Goal: Information Seeking & Learning: Learn about a topic

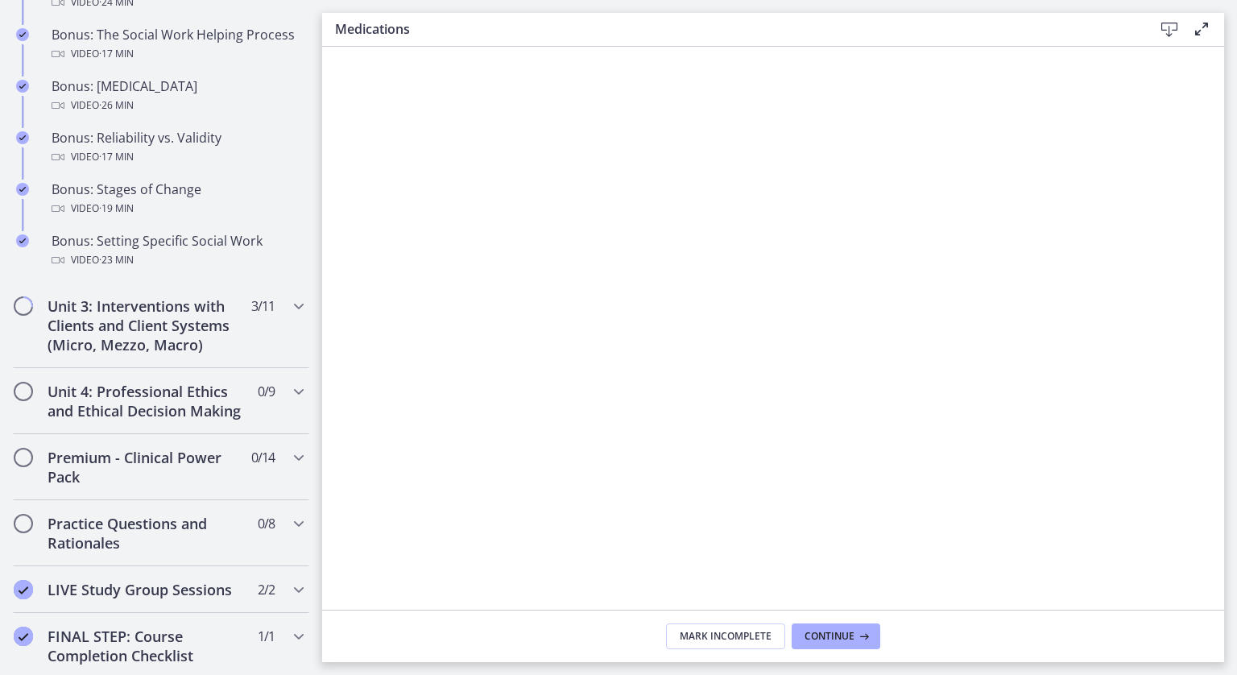
scroll to position [1382, 0]
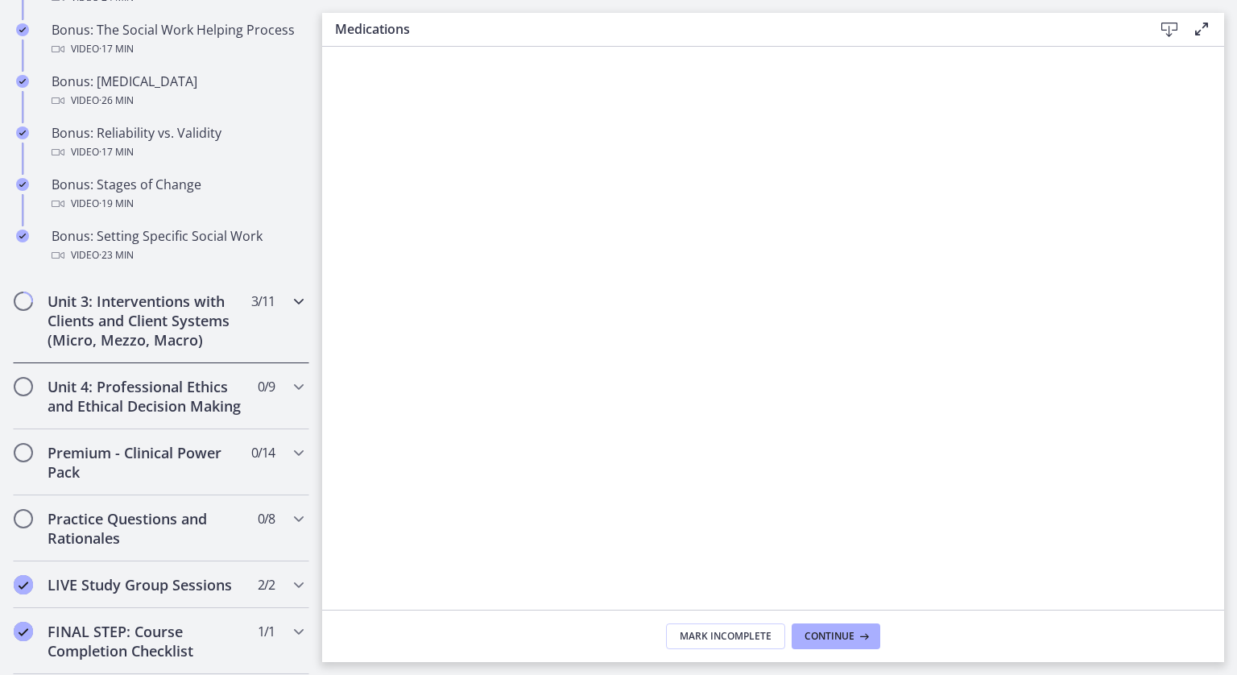
click at [256, 311] on span "3 / 11 Completed" at bounding box center [262, 301] width 23 height 19
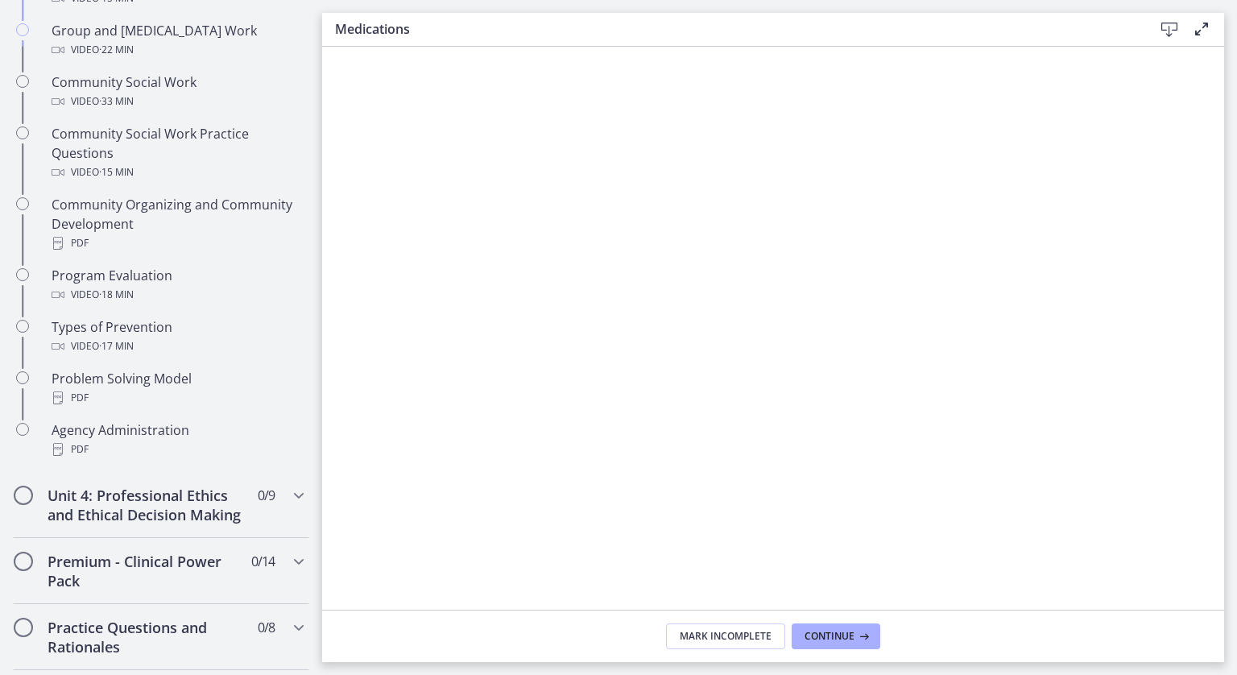
scroll to position [637, 0]
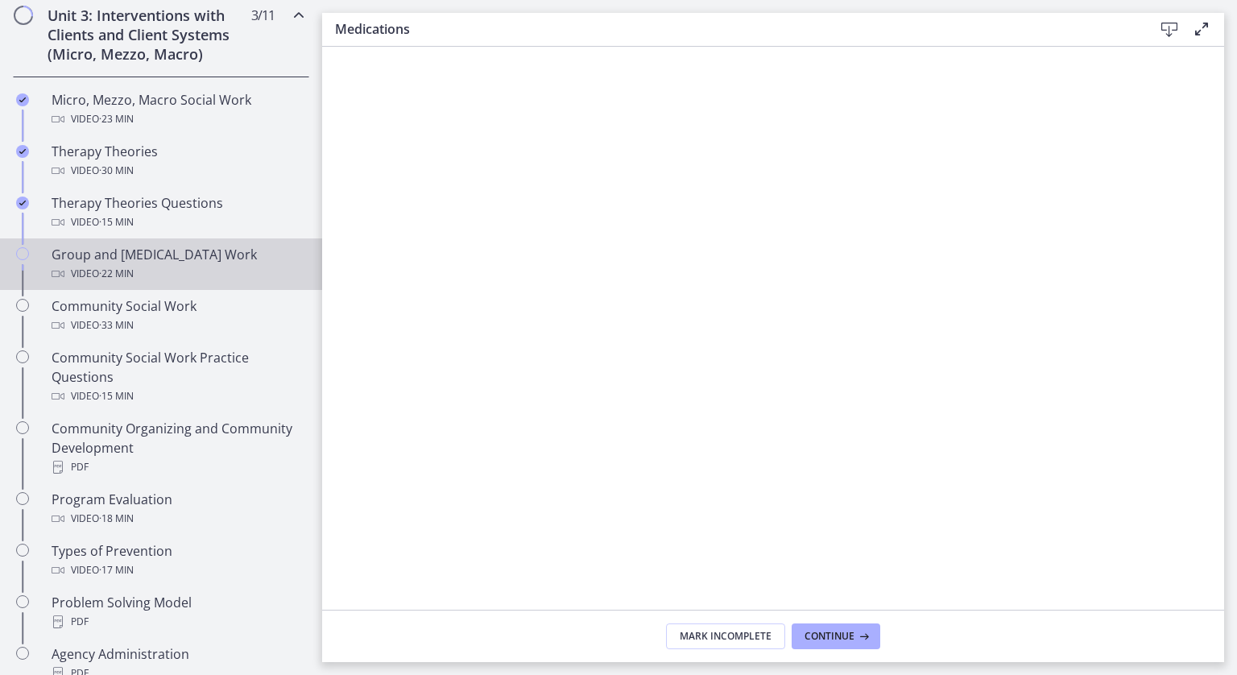
click at [206, 247] on div "Group and [MEDICAL_DATA] Work Video · 22 min" at bounding box center [177, 264] width 251 height 39
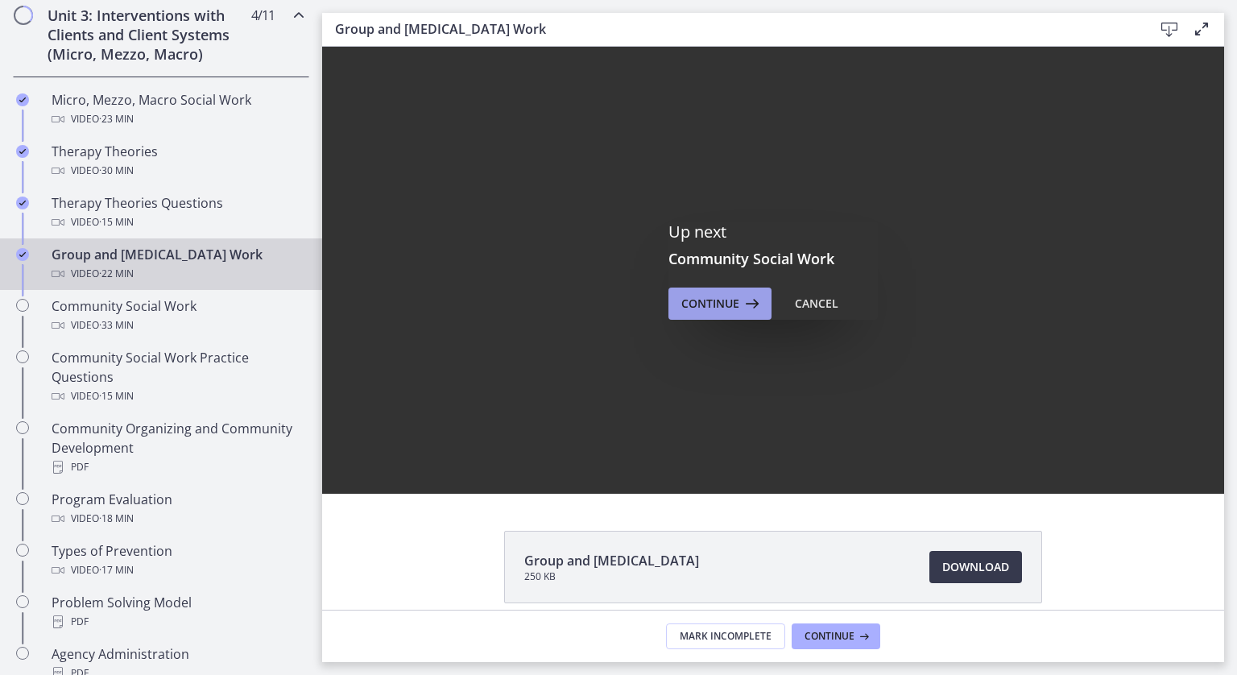
click at [719, 318] on button "Continue" at bounding box center [719, 303] width 103 height 32
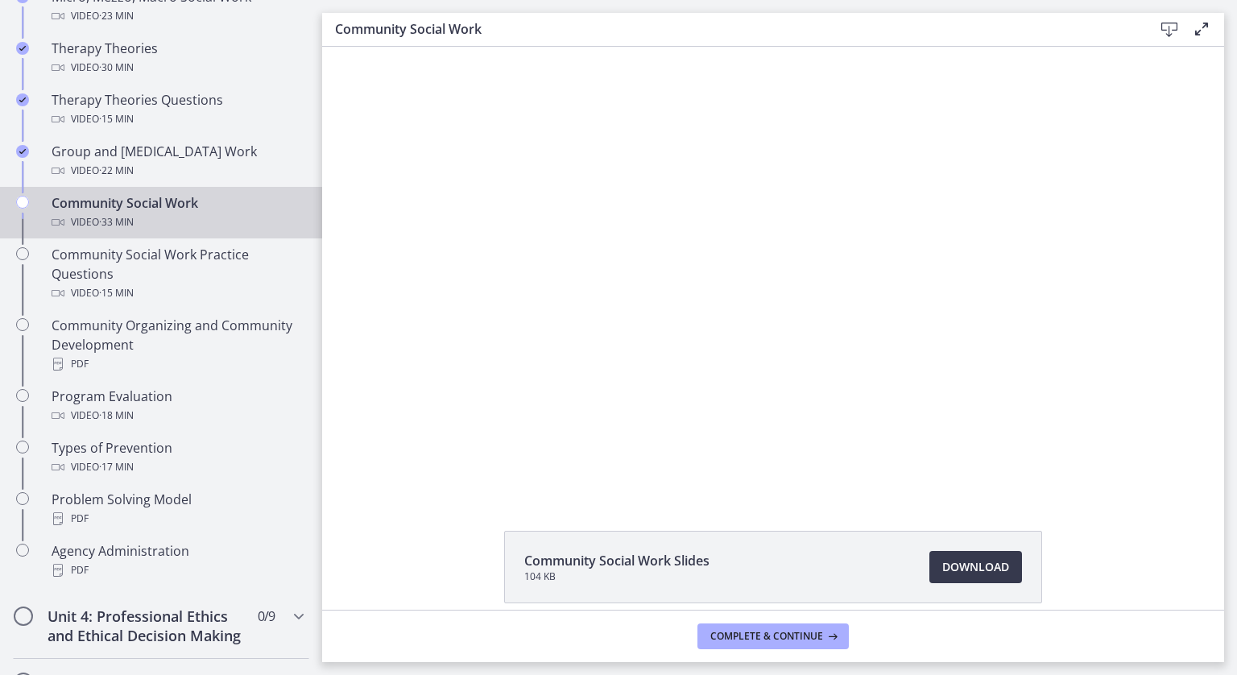
scroll to position [741, 0]
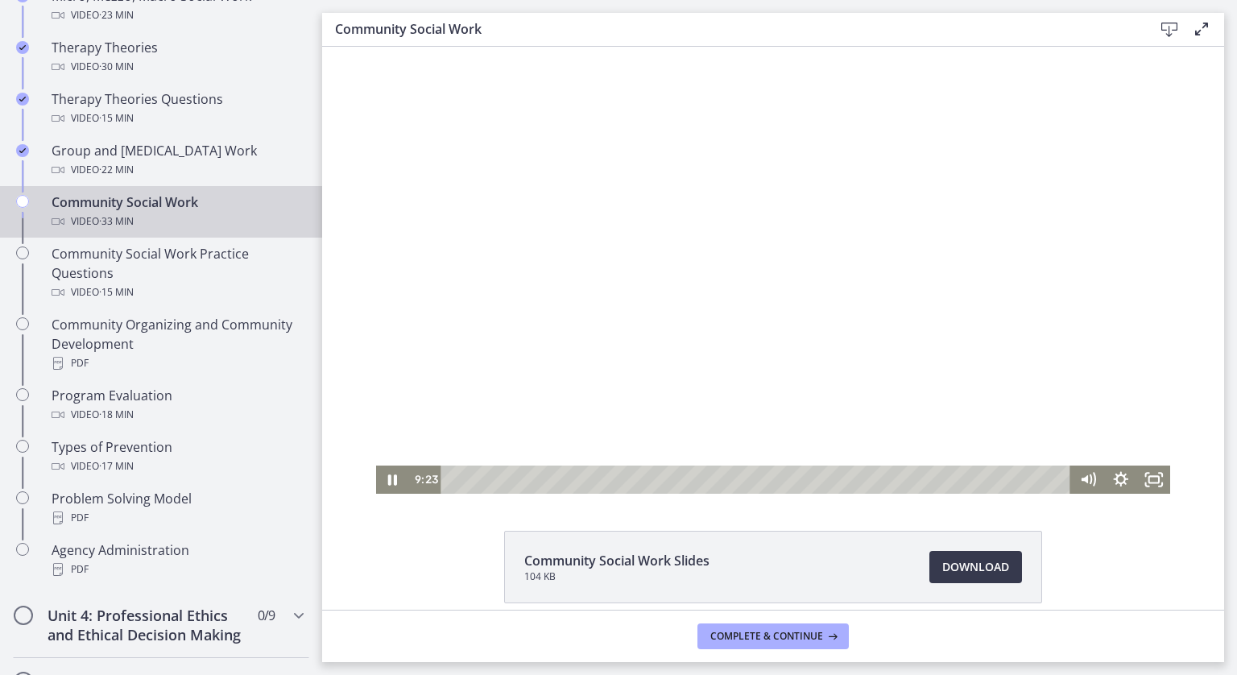
click at [634, 482] on div "Playbar" at bounding box center [758, 479] width 610 height 28
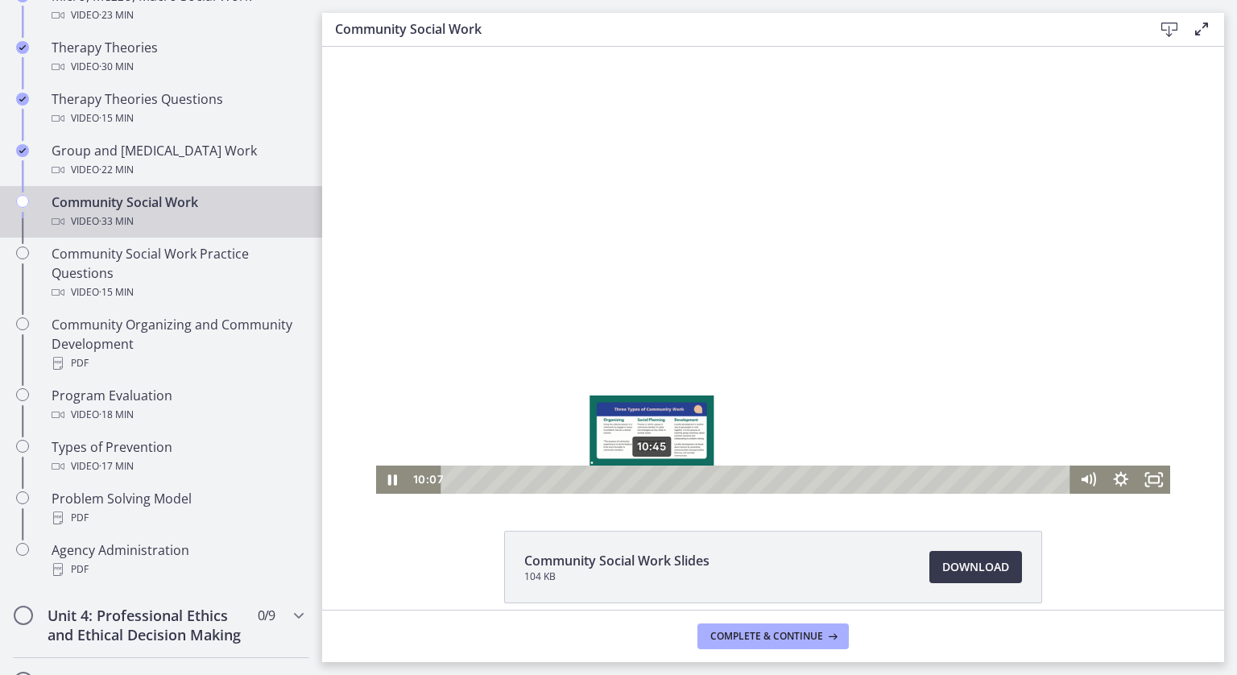
click at [648, 483] on div "10:45" at bounding box center [758, 479] width 610 height 28
click at [676, 481] on div "12:22" at bounding box center [758, 479] width 610 height 28
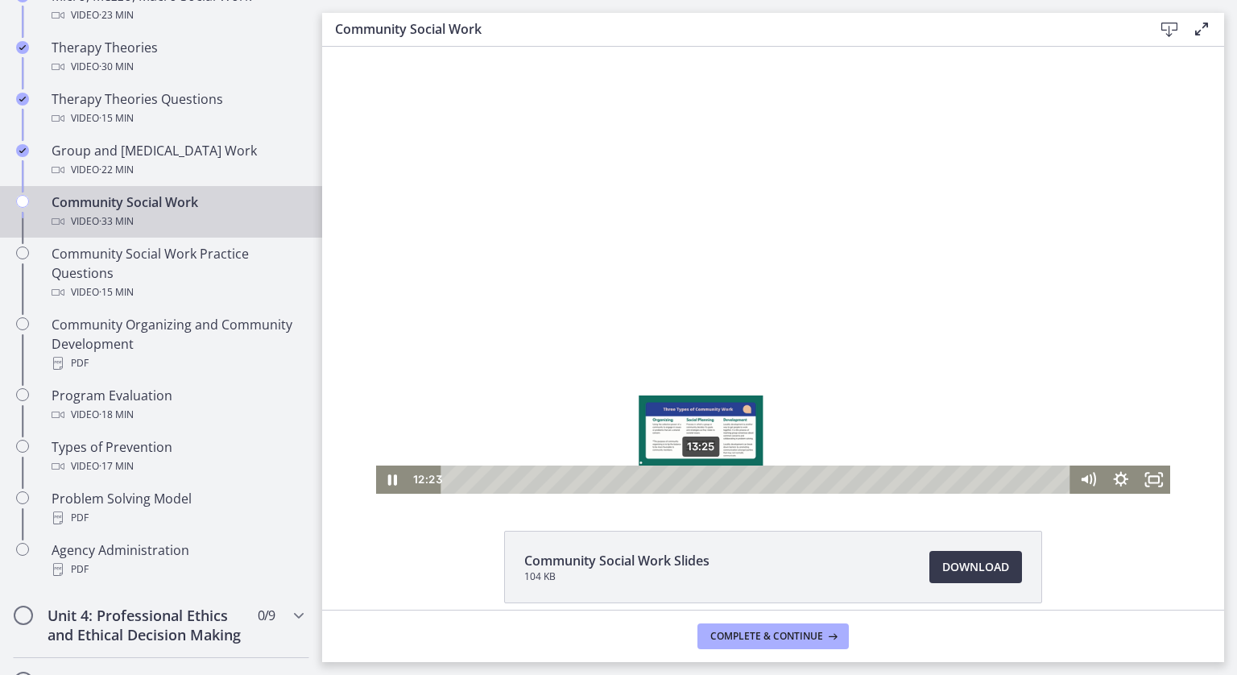
click at [696, 482] on div "13:25" at bounding box center [758, 479] width 610 height 28
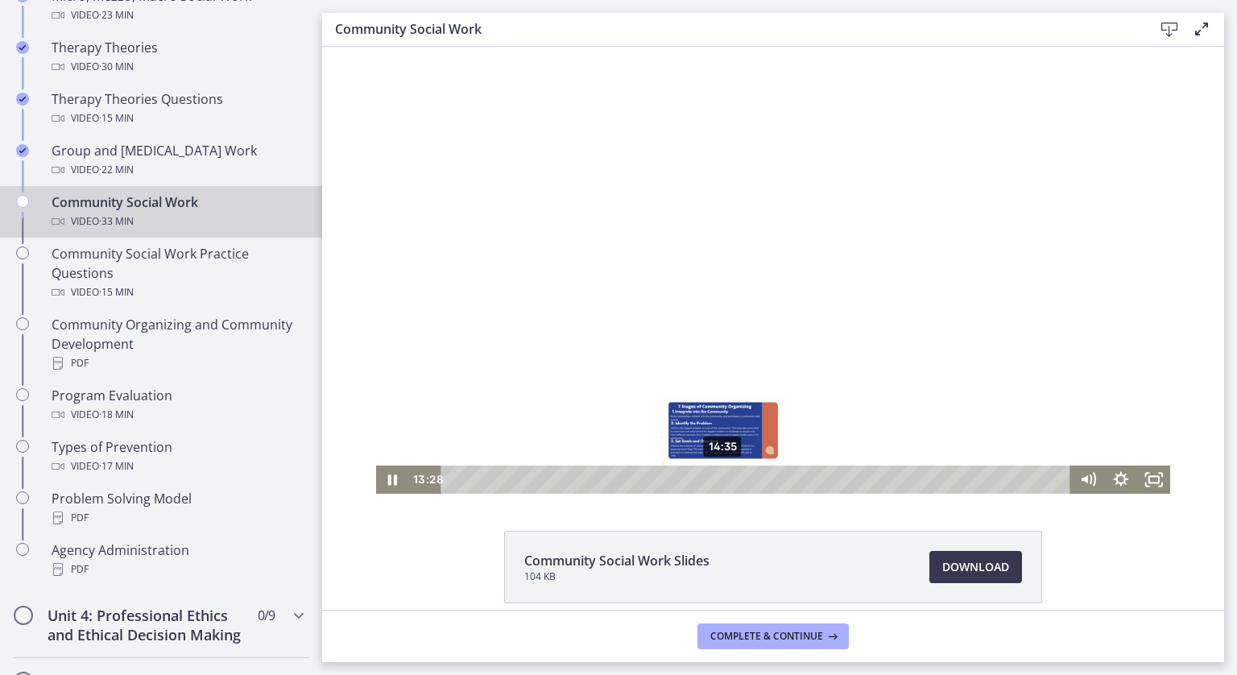
click at [717, 482] on div "14:35" at bounding box center [758, 479] width 610 height 28
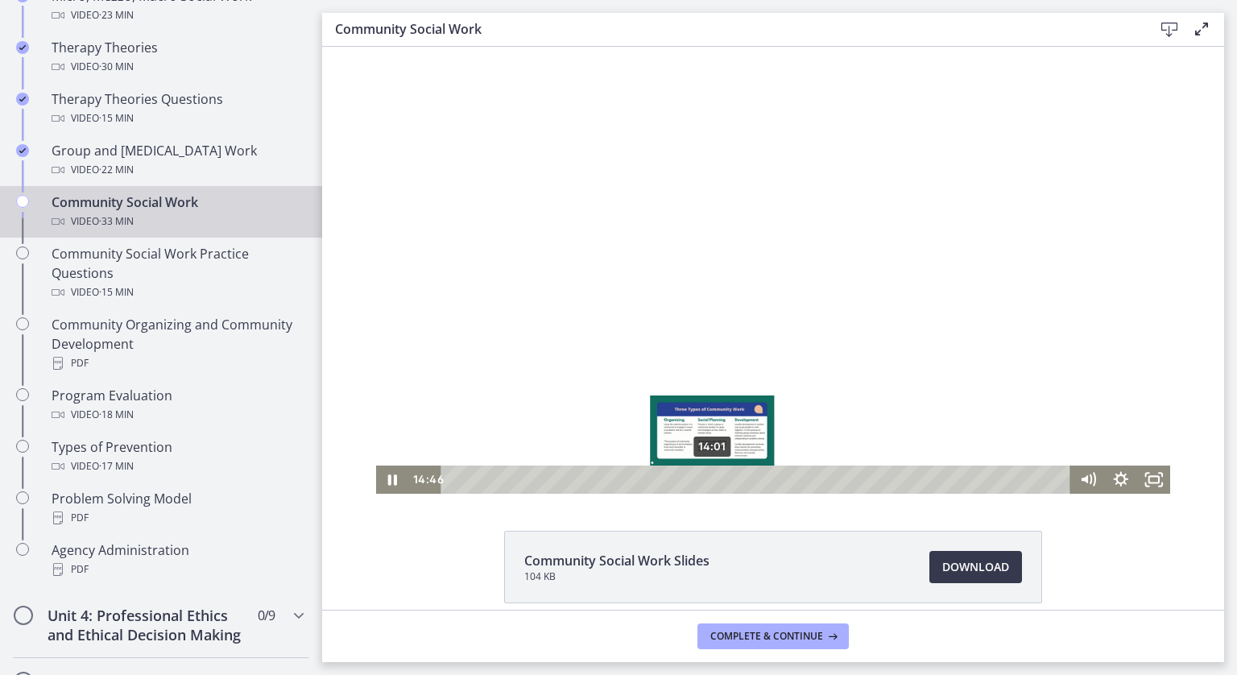
click at [706, 483] on div "14:01" at bounding box center [758, 479] width 610 height 28
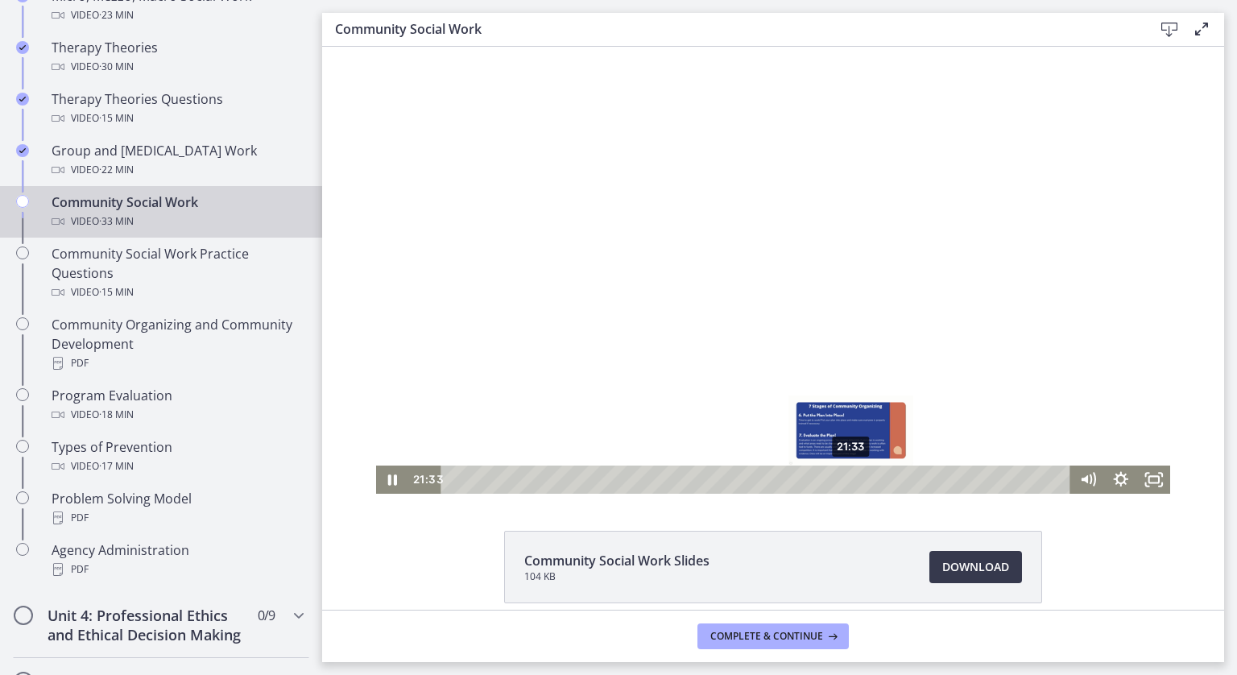
click at [846, 482] on div "21:33" at bounding box center [758, 479] width 610 height 28
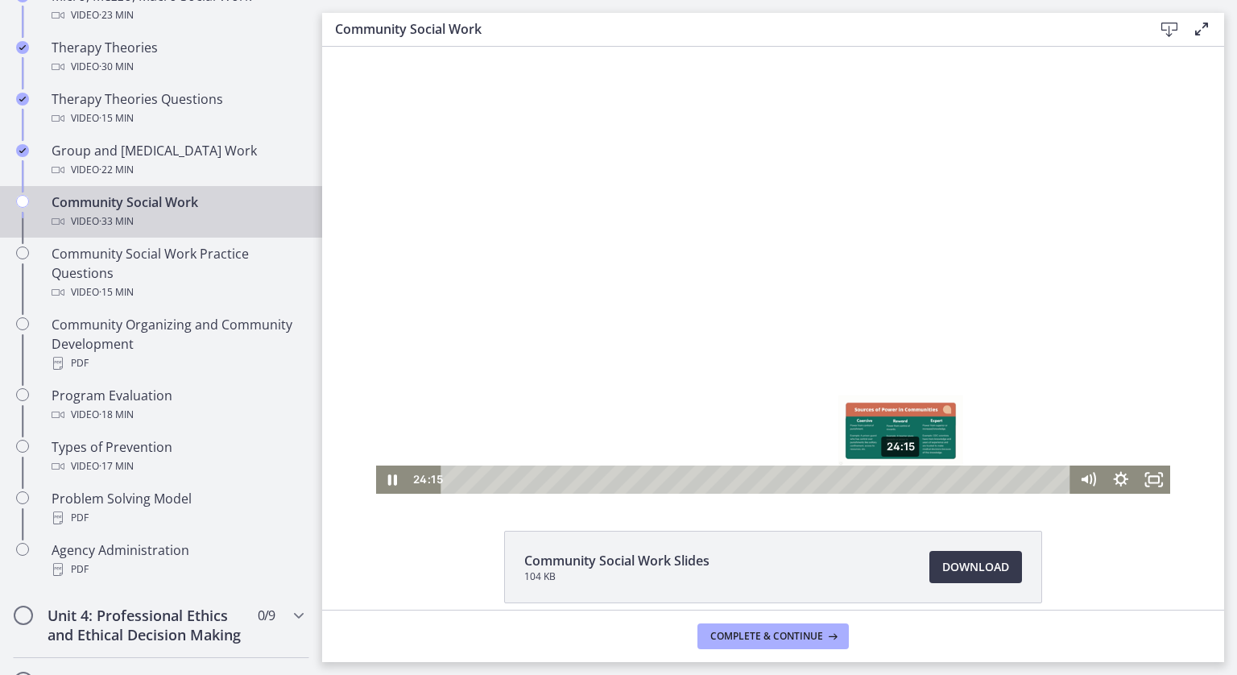
click at [895, 478] on div "24:15" at bounding box center [758, 479] width 610 height 28
click at [873, 373] on div at bounding box center [773, 270] width 795 height 447
click at [389, 478] on icon "Play Video" at bounding box center [394, 480] width 10 height 14
click at [540, 354] on div at bounding box center [773, 270] width 795 height 447
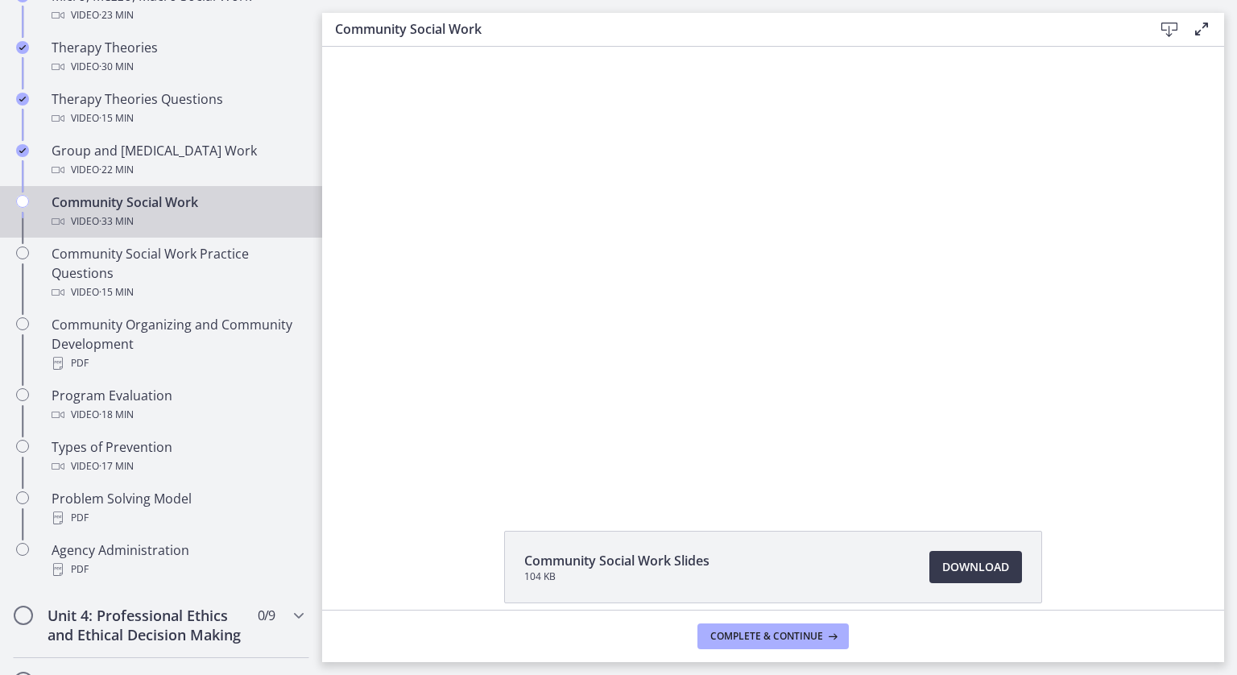
click at [540, 354] on div at bounding box center [773, 270] width 795 height 447
click at [790, 643] on button "Complete & continue" at bounding box center [772, 636] width 151 height 26
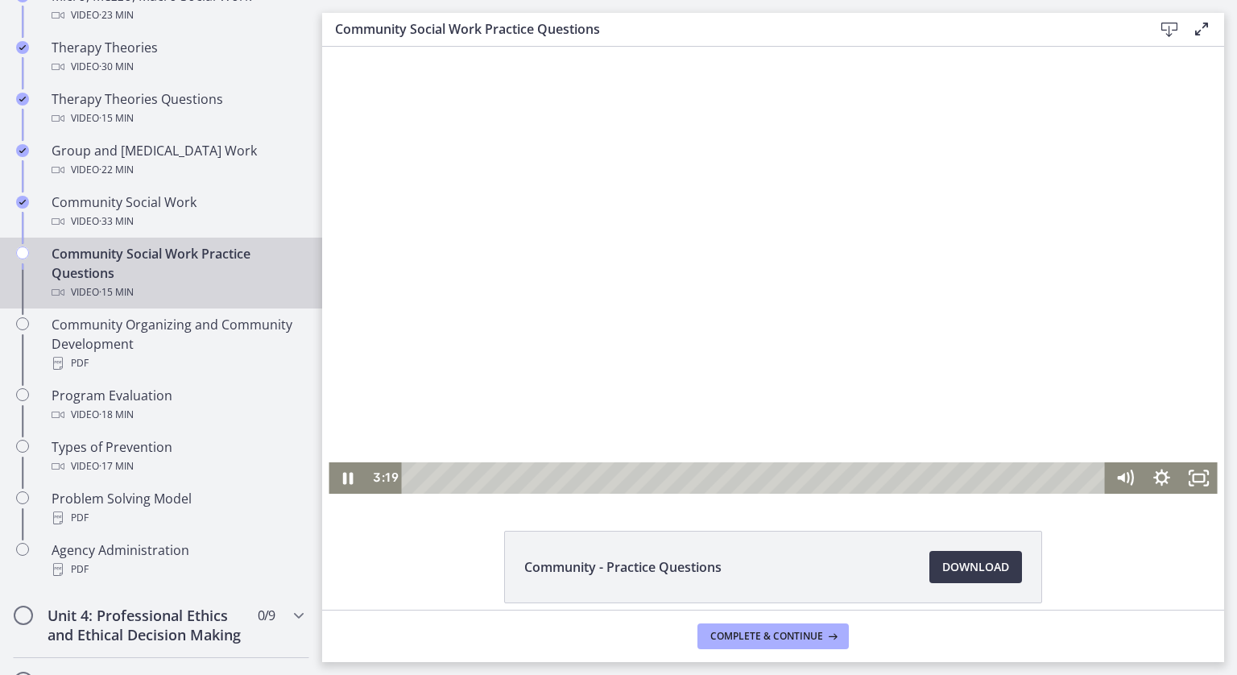
click at [700, 350] on div at bounding box center [773, 270] width 888 height 447
click at [787, 215] on div at bounding box center [773, 270] width 888 height 447
click at [792, 221] on div at bounding box center [773, 270] width 888 height 447
click at [794, 225] on div at bounding box center [773, 270] width 888 height 447
click at [596, 477] on div "4:10" at bounding box center [757, 477] width 682 height 31
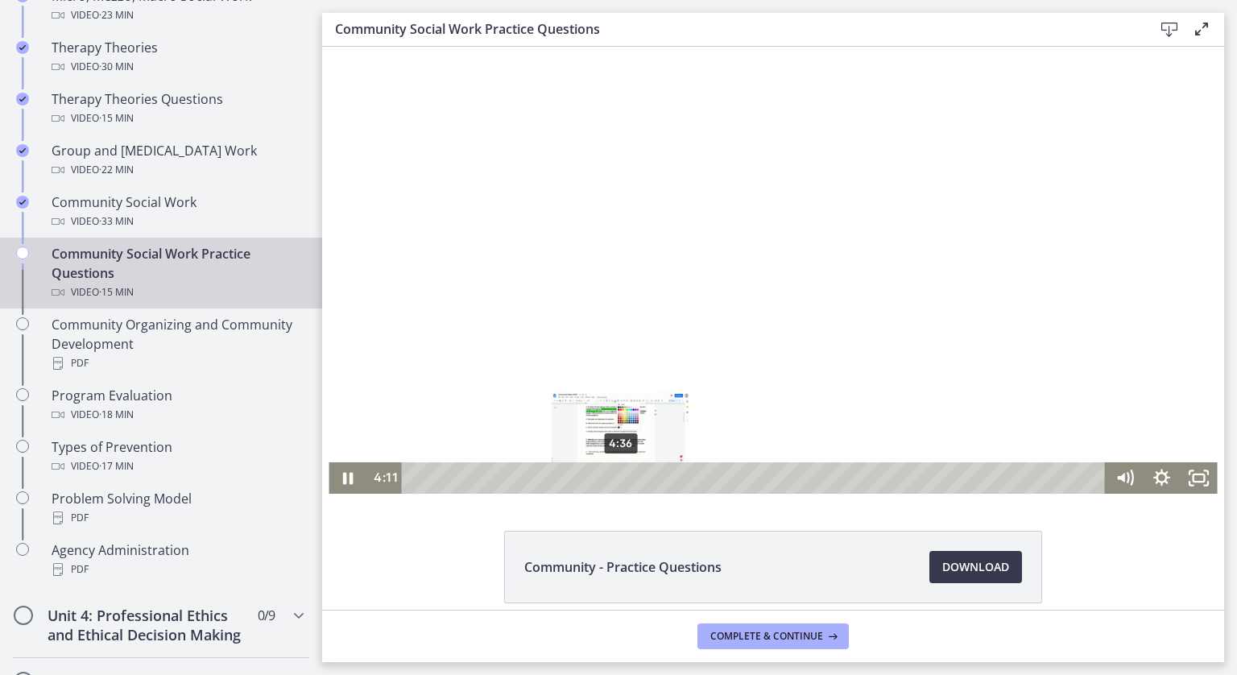
click at [616, 479] on div "4:36" at bounding box center [757, 477] width 682 height 31
click at [646, 479] on div "5:16" at bounding box center [757, 477] width 682 height 31
click at [665, 481] on div "5:41" at bounding box center [757, 477] width 682 height 31
click at [913, 384] on div at bounding box center [773, 270] width 888 height 447
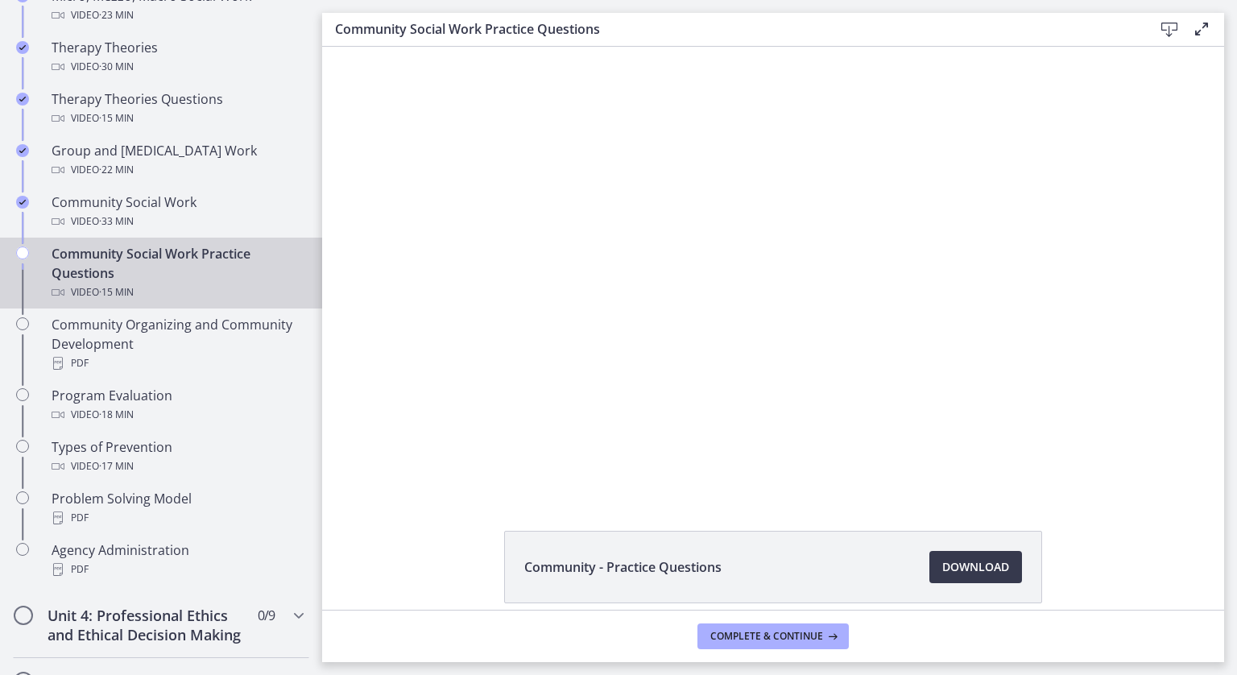
click at [913, 384] on div at bounding box center [773, 270] width 888 height 447
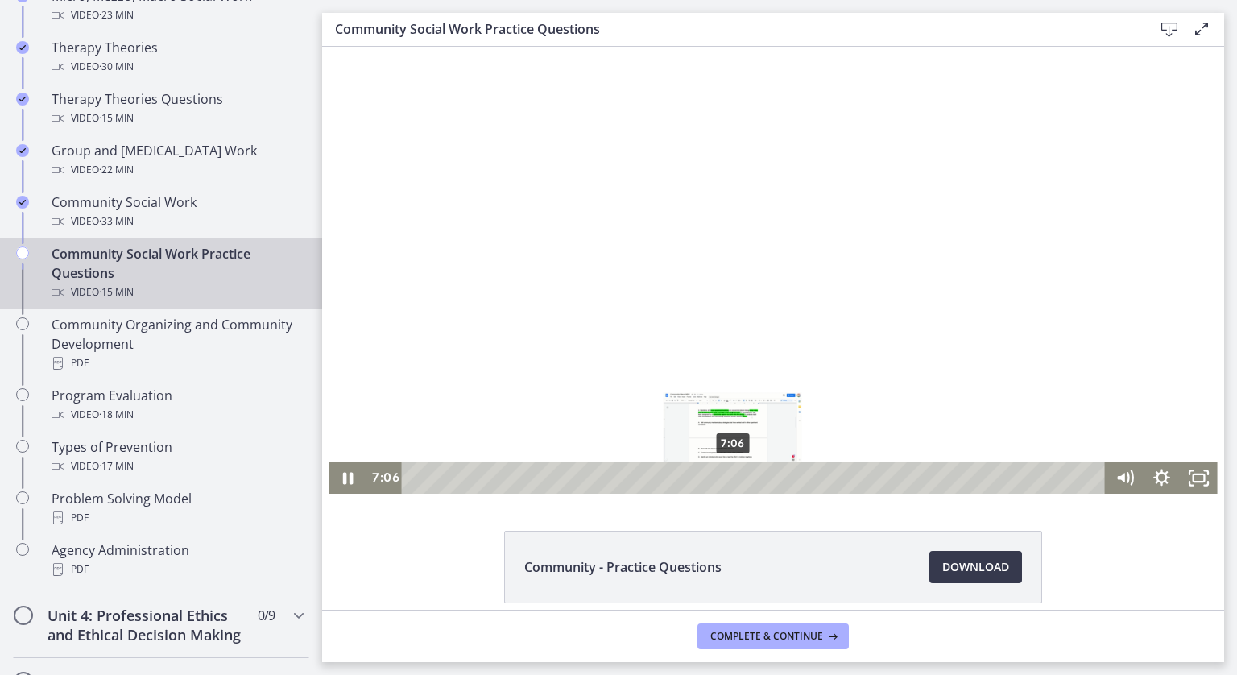
click at [727, 479] on div "7:06" at bounding box center [757, 477] width 682 height 31
click at [742, 482] on div "7:26" at bounding box center [757, 477] width 682 height 31
click at [757, 482] on div "7:46" at bounding box center [757, 477] width 682 height 31
click at [873, 366] on div at bounding box center [773, 270] width 888 height 447
click at [883, 264] on div at bounding box center [773, 270] width 888 height 447
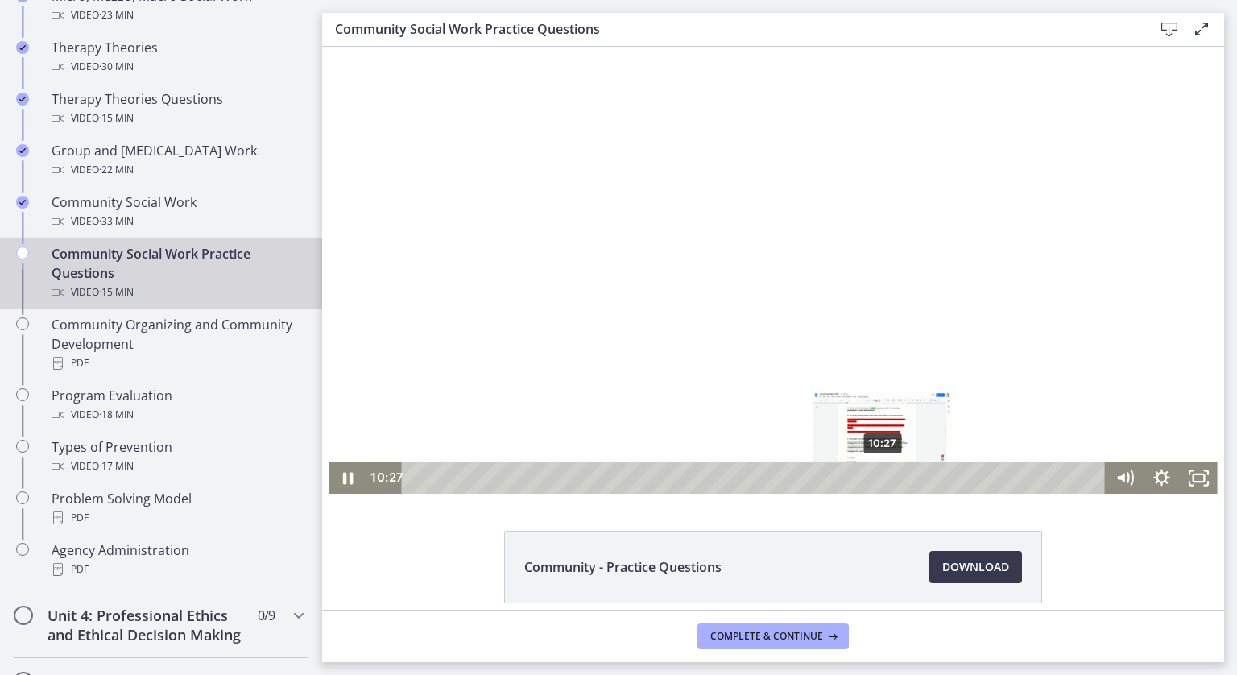
click at [877, 482] on div "10:27" at bounding box center [757, 477] width 682 height 31
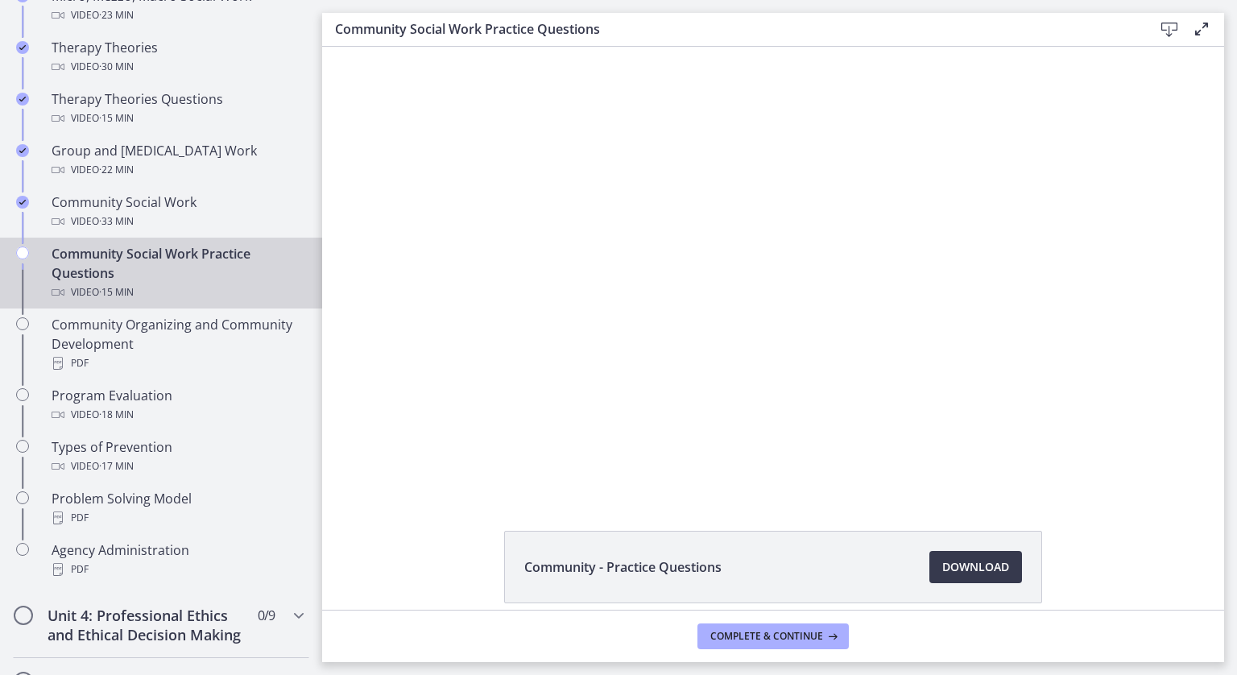
click at [793, 376] on div at bounding box center [773, 270] width 888 height 447
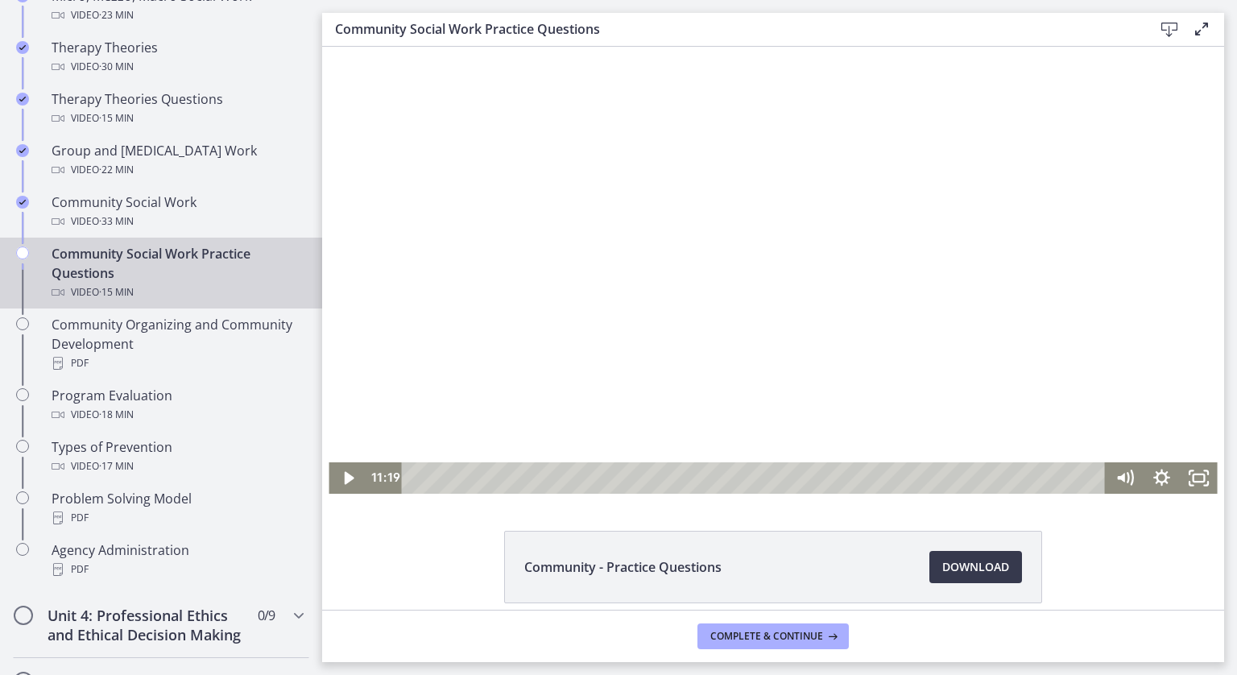
click at [713, 360] on div at bounding box center [773, 270] width 888 height 447
click at [937, 478] on div "11:46" at bounding box center [757, 477] width 682 height 31
click at [953, 478] on div "12:09" at bounding box center [757, 477] width 682 height 31
click at [965, 479] on div "12:23" at bounding box center [757, 477] width 682 height 31
click at [982, 481] on div "12:49" at bounding box center [757, 477] width 682 height 31
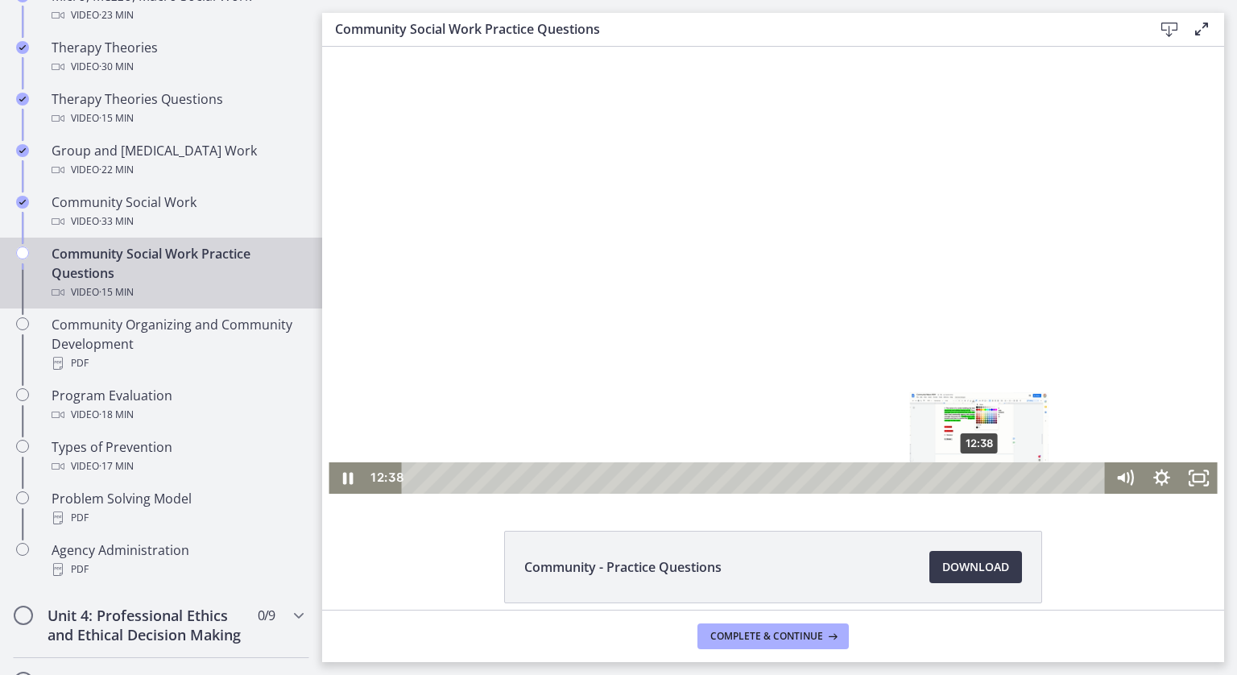
click at [974, 480] on div "12:38" at bounding box center [757, 477] width 682 height 31
click at [990, 482] on div "12:59" at bounding box center [757, 477] width 682 height 31
click at [1006, 386] on div at bounding box center [773, 270] width 888 height 447
click at [1037, 475] on div "14:02" at bounding box center [757, 477] width 682 height 31
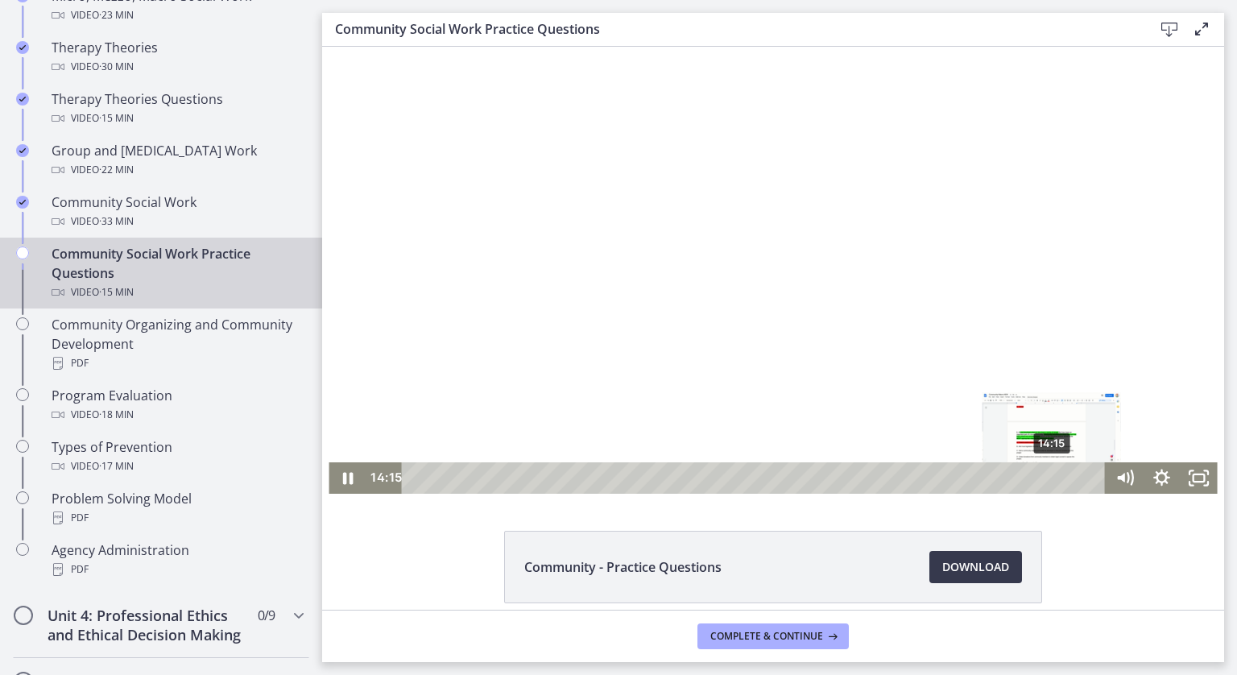
click at [1047, 480] on div "14:15" at bounding box center [757, 477] width 682 height 31
click at [1064, 481] on div "14:38" at bounding box center [757, 477] width 682 height 31
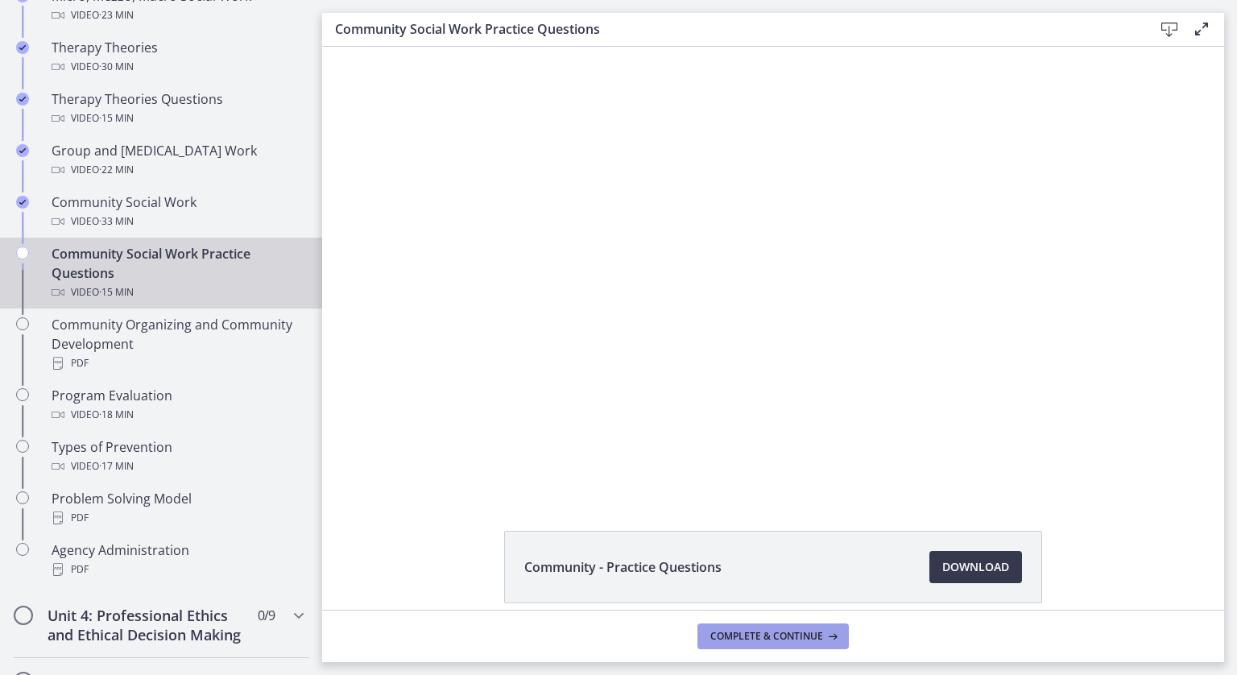
click at [810, 641] on span "Complete & continue" at bounding box center [766, 636] width 113 height 13
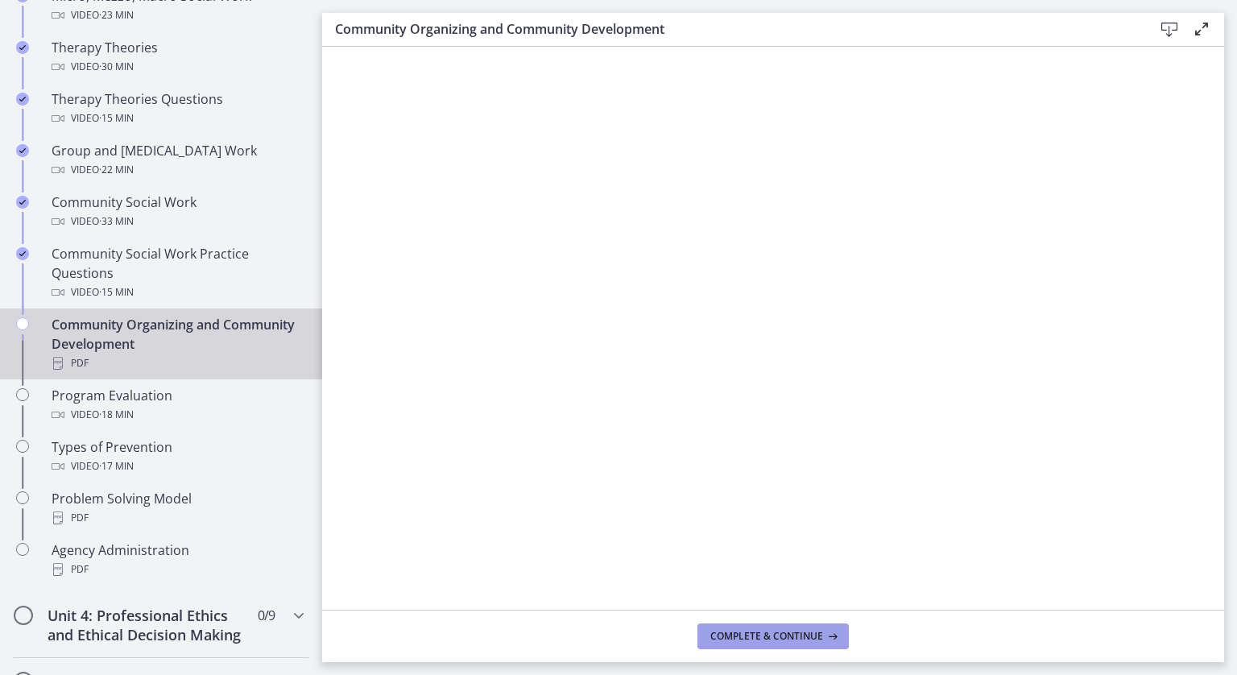
click at [789, 634] on span "Complete & continue" at bounding box center [766, 636] width 113 height 13
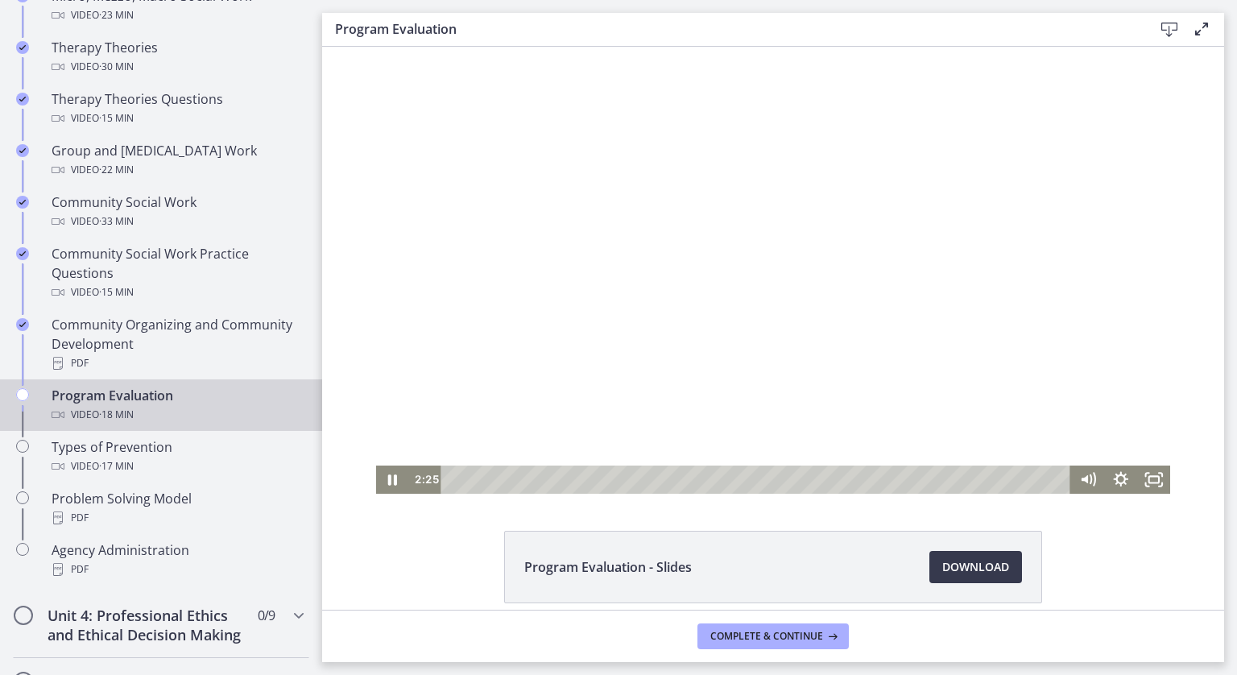
click at [759, 450] on div at bounding box center [773, 270] width 795 height 447
click at [815, 315] on div at bounding box center [773, 270] width 795 height 447
click at [699, 476] on div "7:36" at bounding box center [758, 479] width 610 height 28
click at [711, 480] on div "7:58" at bounding box center [758, 479] width 610 height 28
click at [724, 483] on div "8:21" at bounding box center [758, 479] width 610 height 28
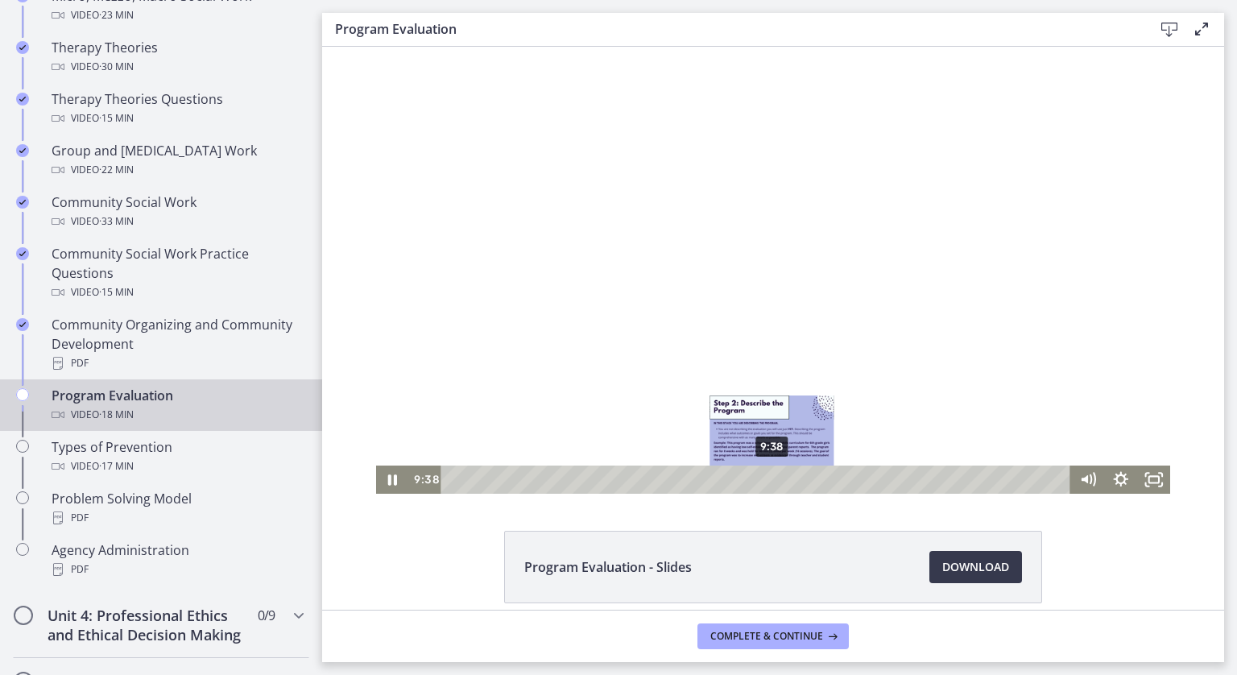
click at [767, 478] on div "9:38" at bounding box center [758, 479] width 610 height 28
click at [778, 481] on div "9:59" at bounding box center [758, 479] width 610 height 28
click at [734, 366] on div at bounding box center [773, 270] width 795 height 447
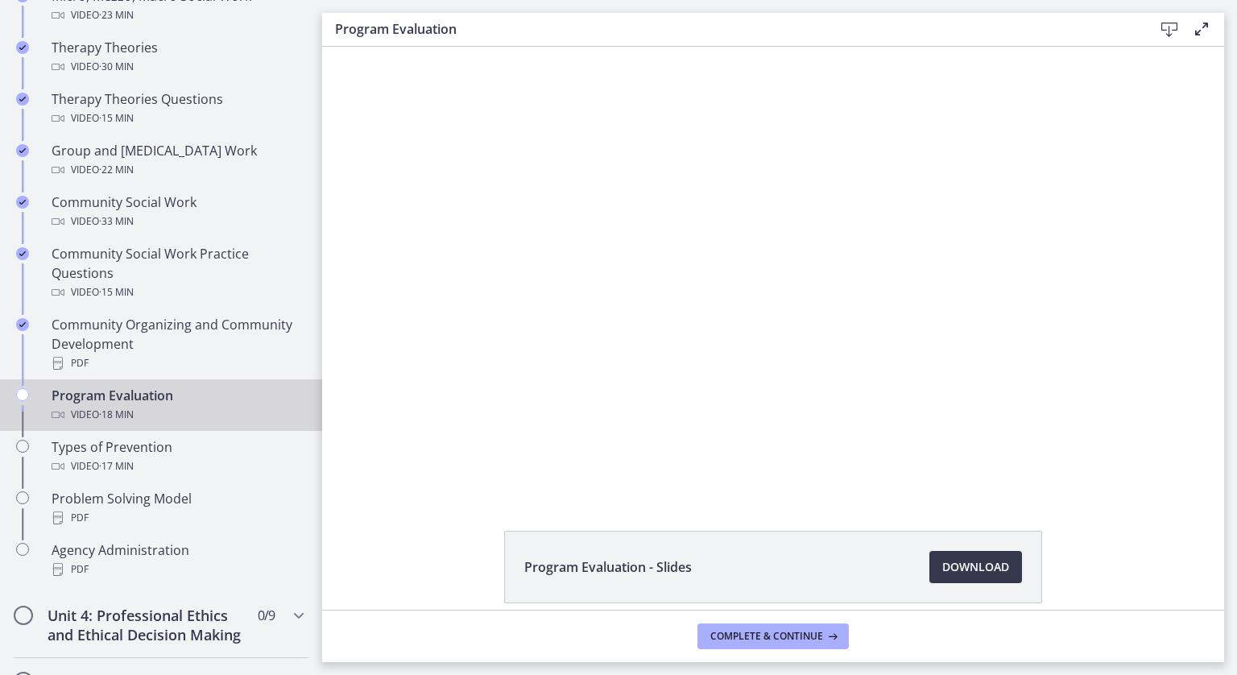
click at [728, 372] on div at bounding box center [773, 270] width 795 height 447
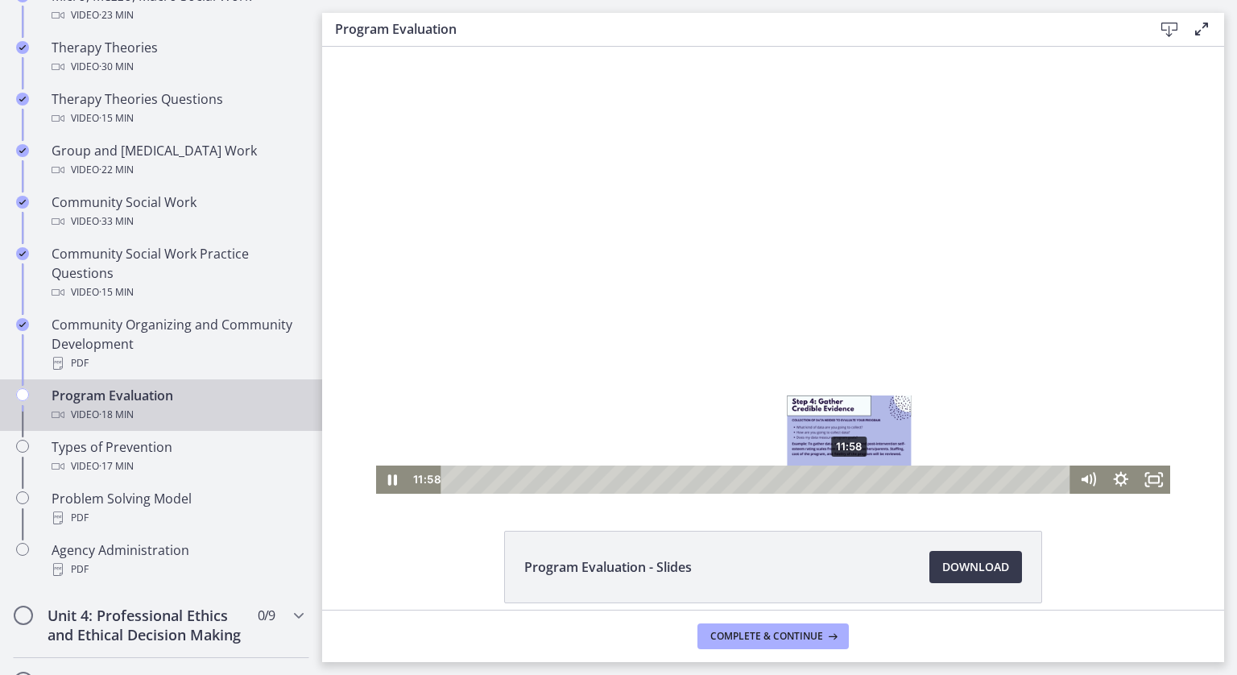
click at [844, 479] on div "11:58" at bounding box center [758, 479] width 610 height 28
click at [856, 481] on div "12:20" at bounding box center [758, 479] width 610 height 28
click at [854, 349] on div at bounding box center [773, 270] width 795 height 447
click at [883, 482] on div "13:08" at bounding box center [758, 479] width 610 height 28
click at [731, 292] on div at bounding box center [773, 270] width 795 height 447
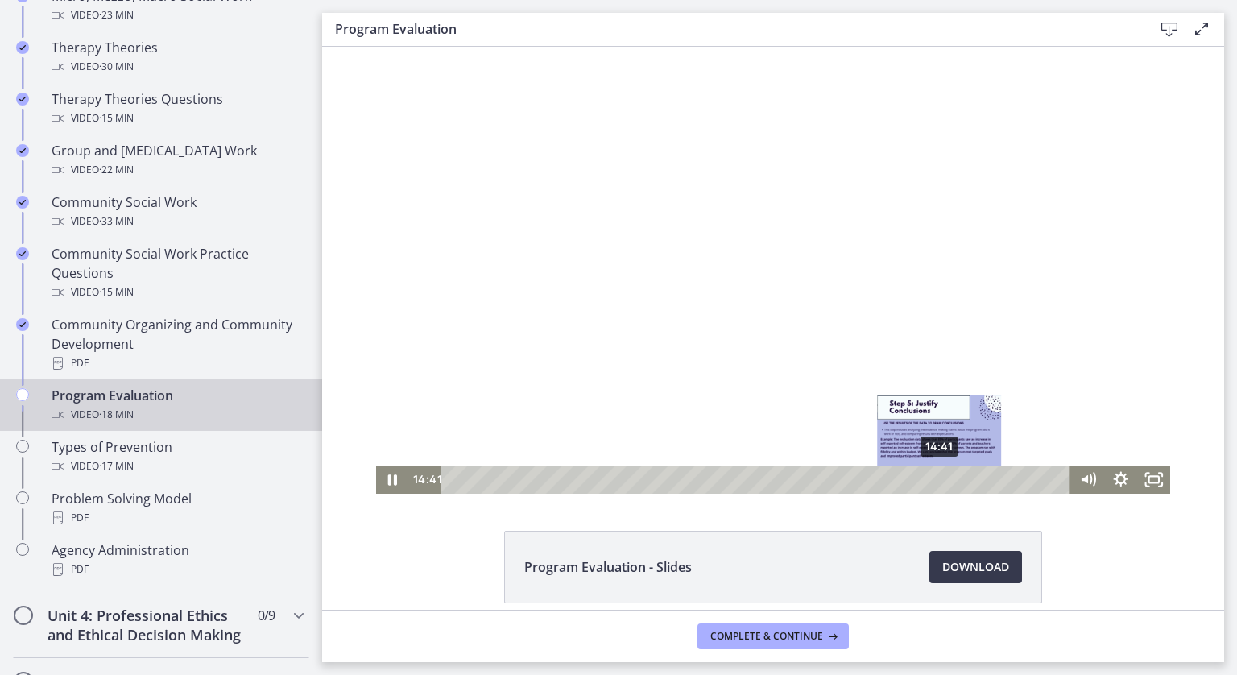
click at [934, 480] on div "14:41" at bounding box center [758, 479] width 610 height 28
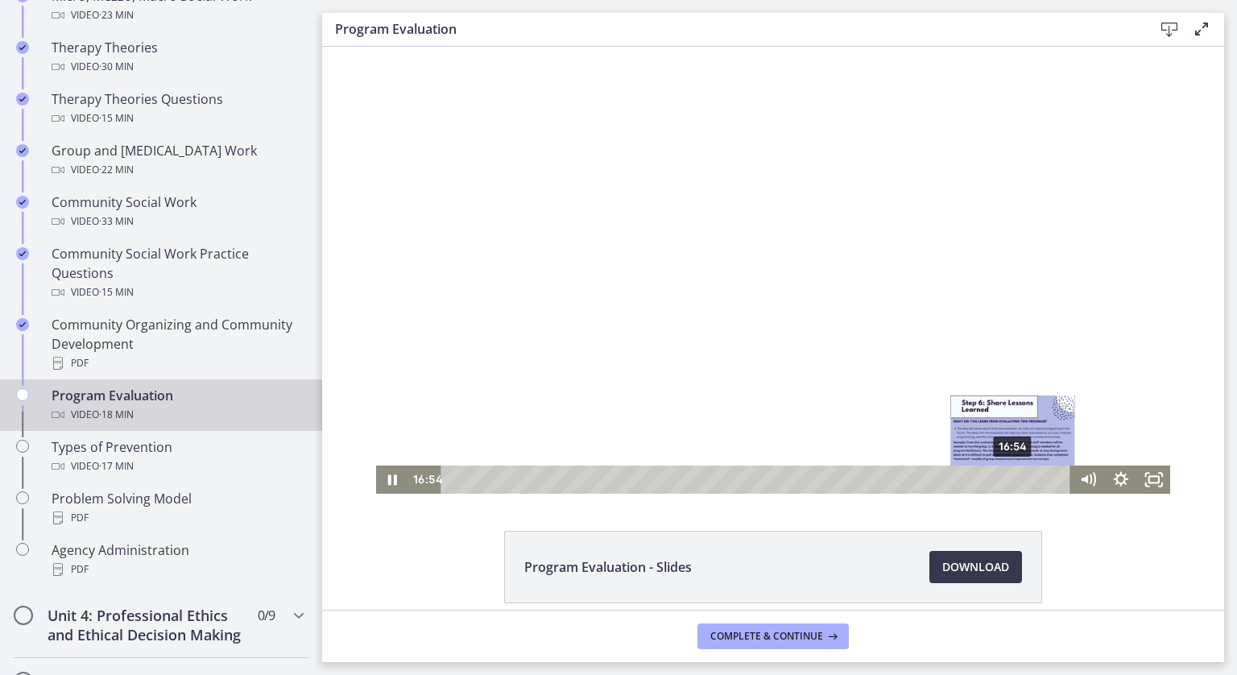
click at [1007, 482] on div "16:54" at bounding box center [758, 479] width 610 height 28
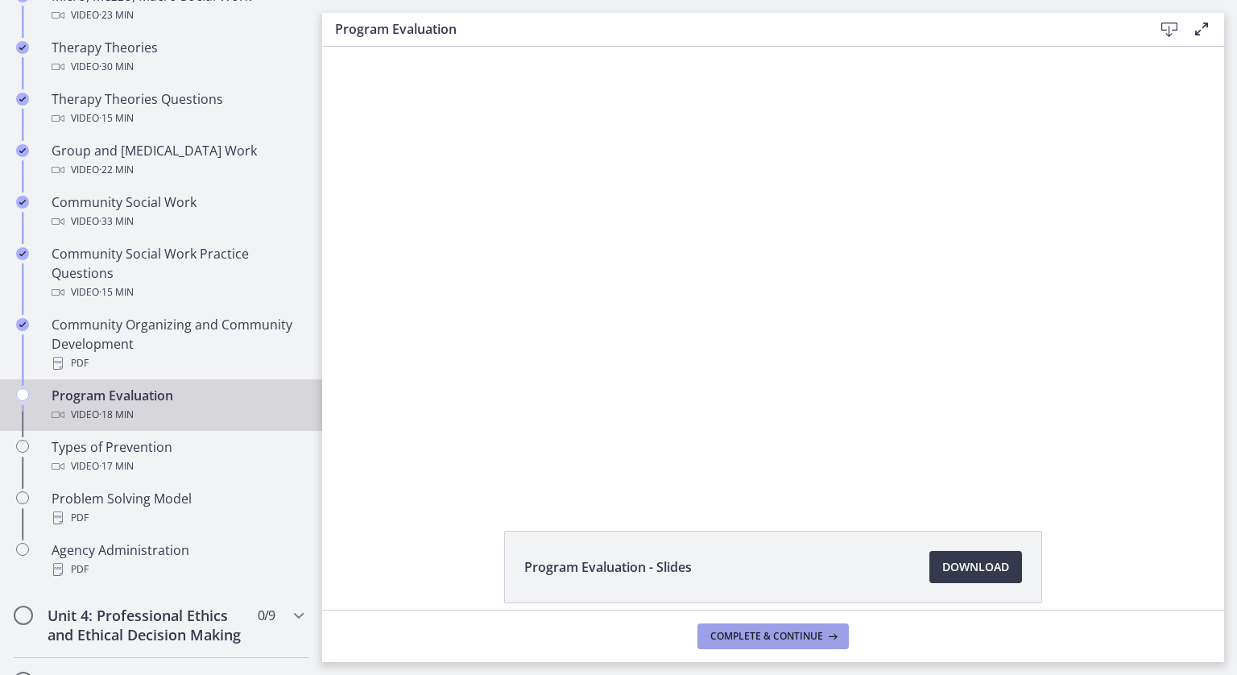
click at [742, 632] on span "Complete & continue" at bounding box center [766, 636] width 113 height 13
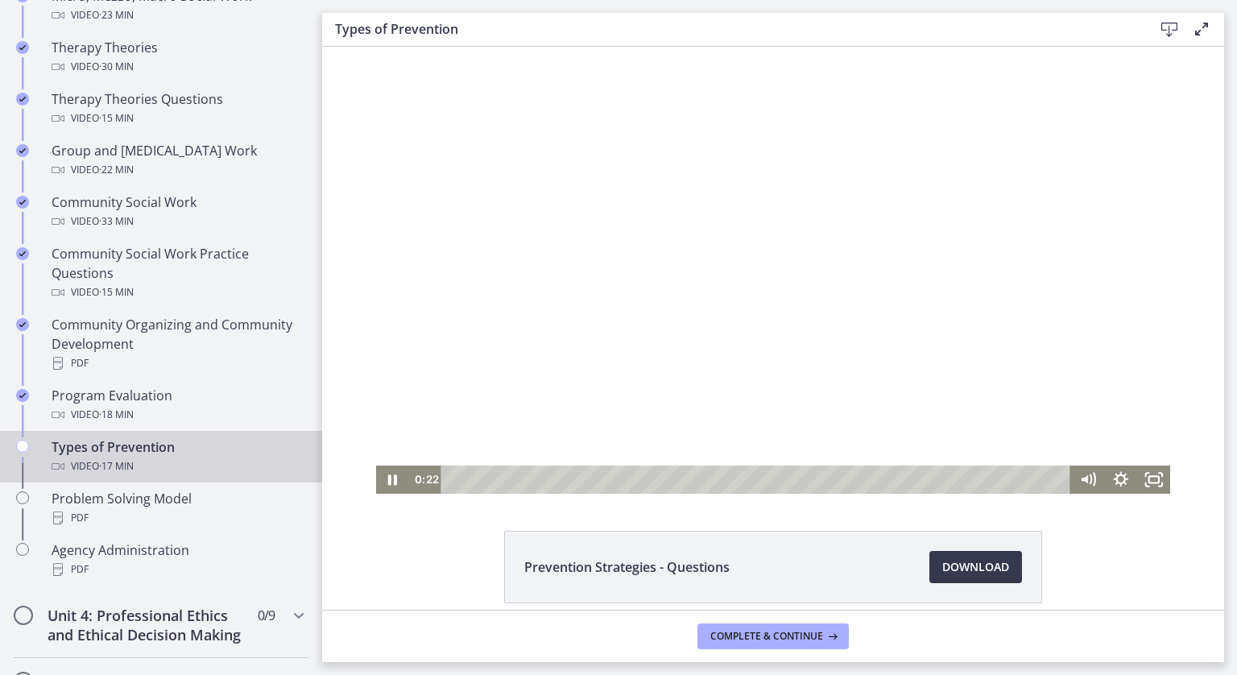
click at [460, 479] on div "Playbar" at bounding box center [758, 479] width 610 height 28
click at [467, 479] on div "0:34" at bounding box center [758, 479] width 610 height 28
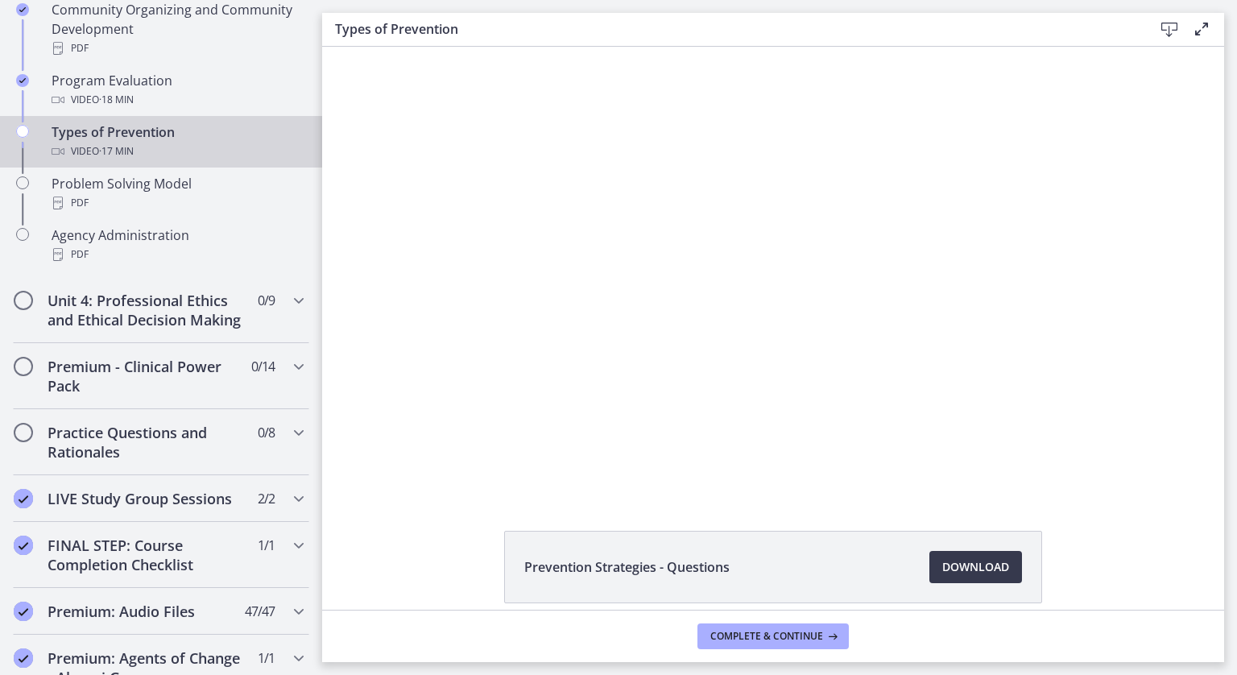
scroll to position [1045, 0]
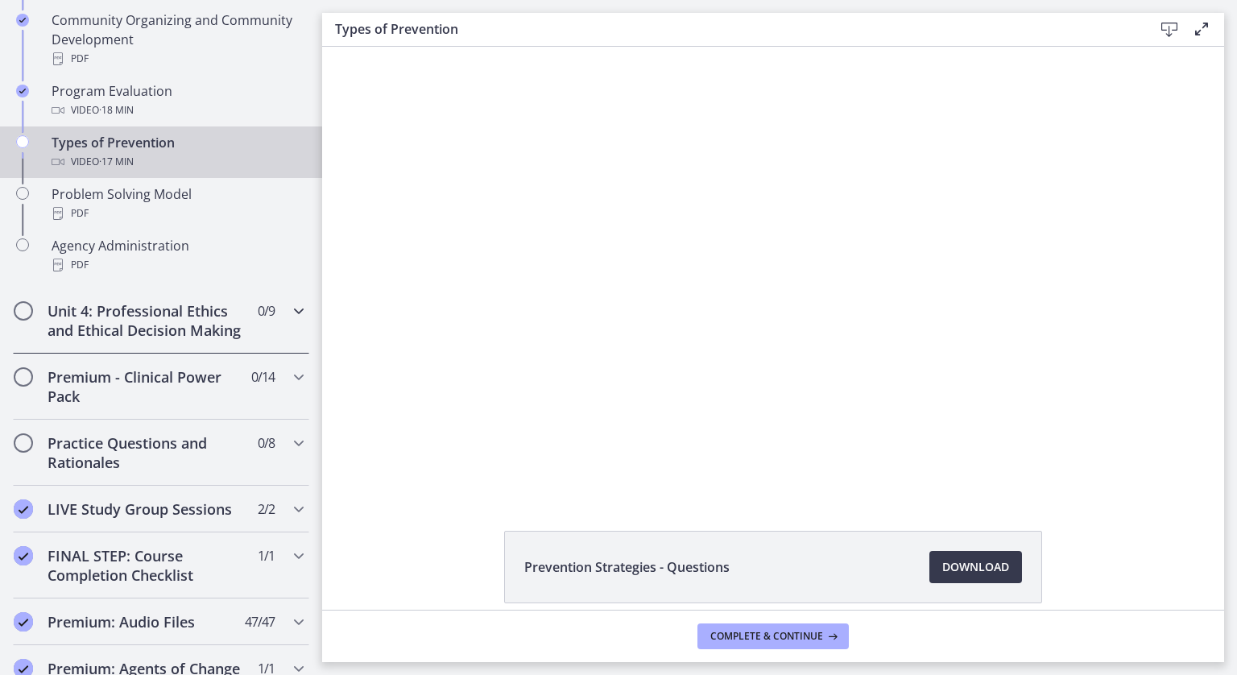
click at [293, 308] on icon "Chapters" at bounding box center [298, 310] width 19 height 19
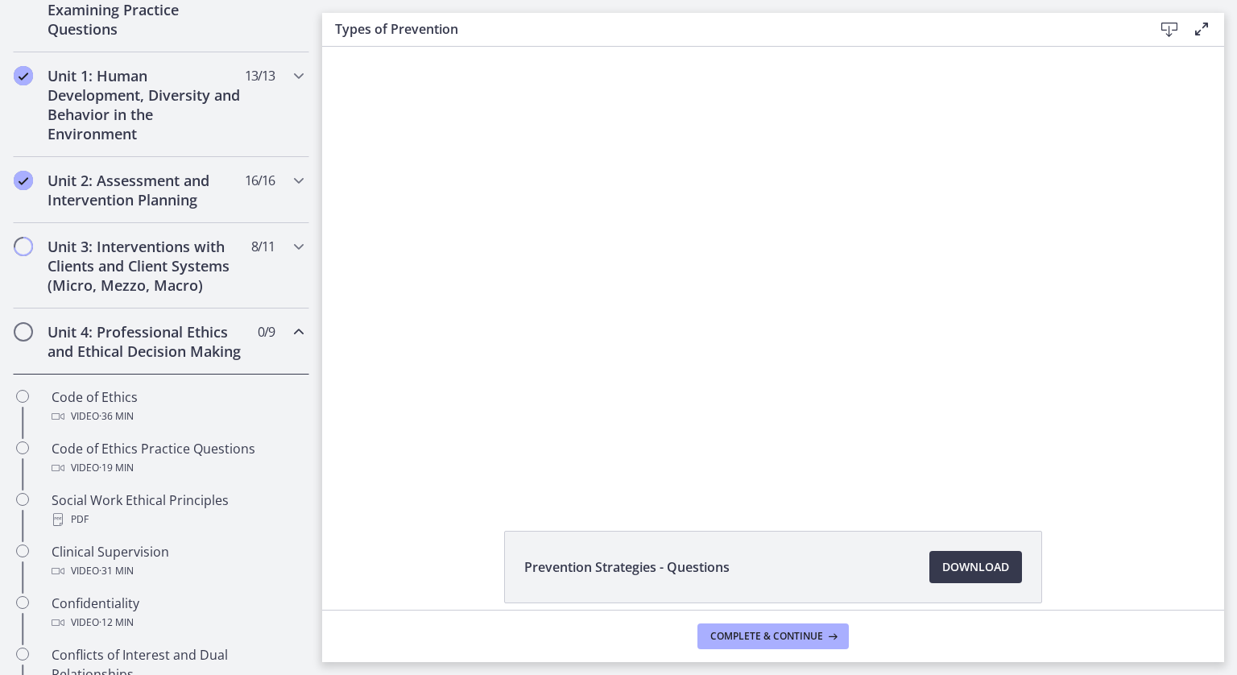
scroll to position [380, 0]
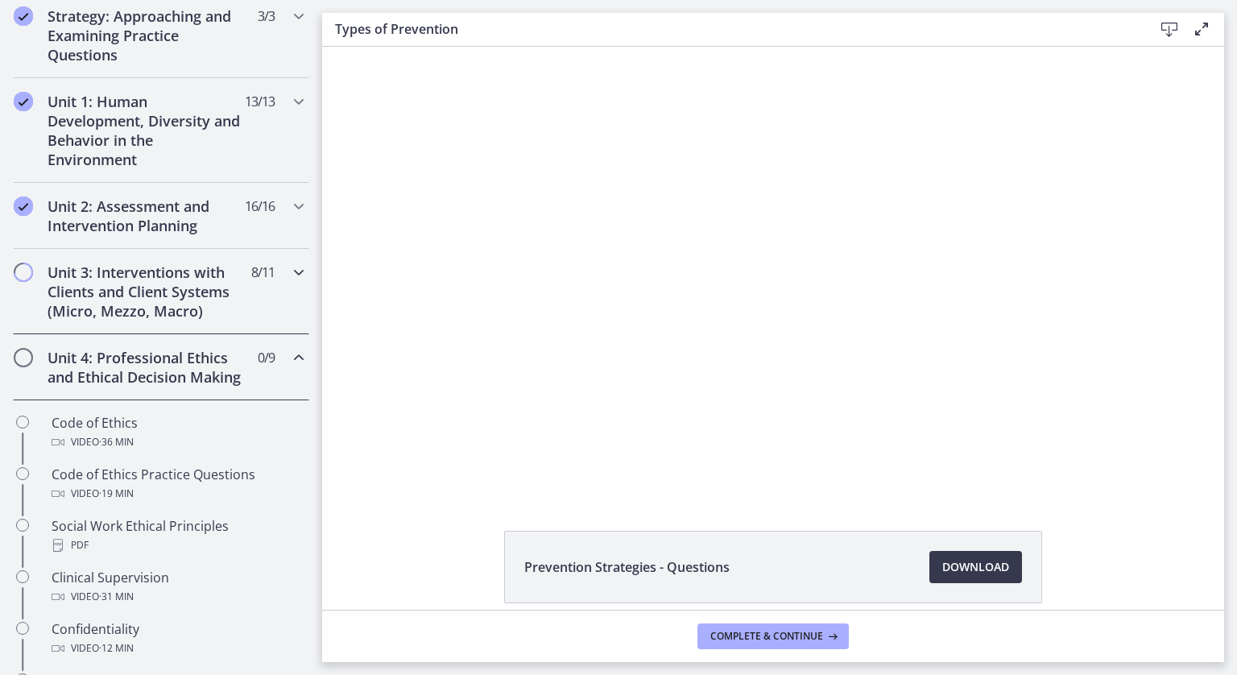
click at [261, 309] on div "Unit 3: Interventions with Clients and Client Systems (Micro, Mezzo, Macro) 8 /…" at bounding box center [161, 291] width 296 height 85
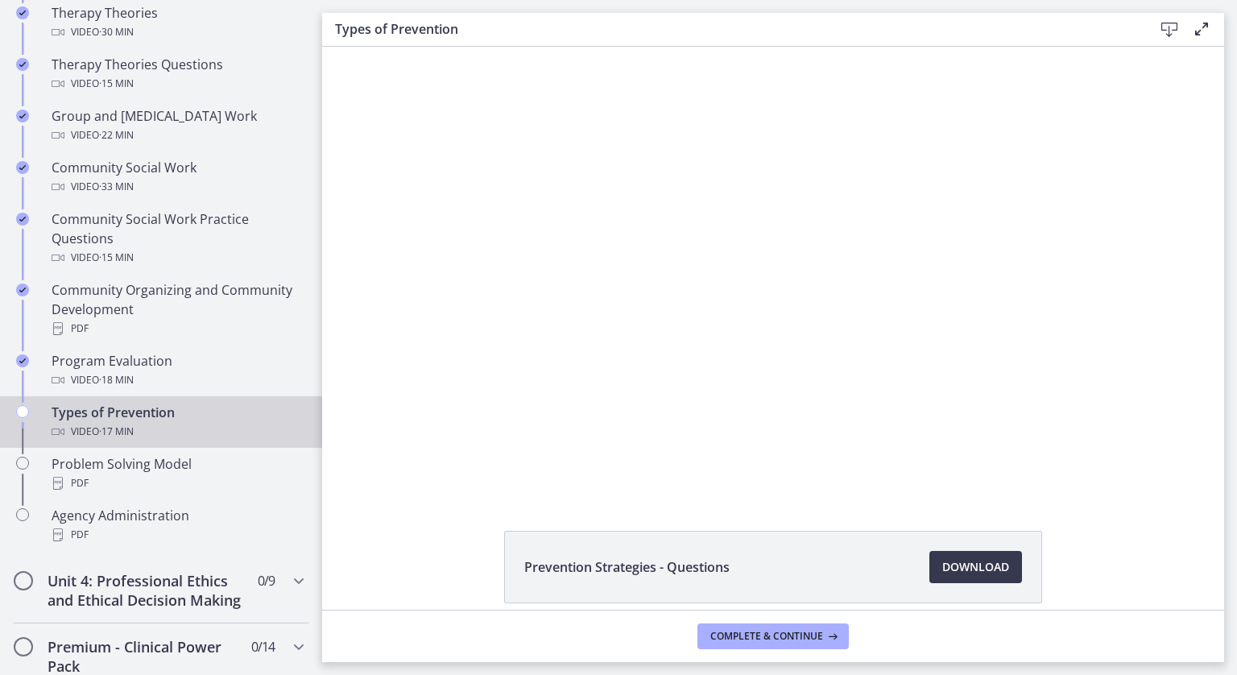
scroll to position [796, 0]
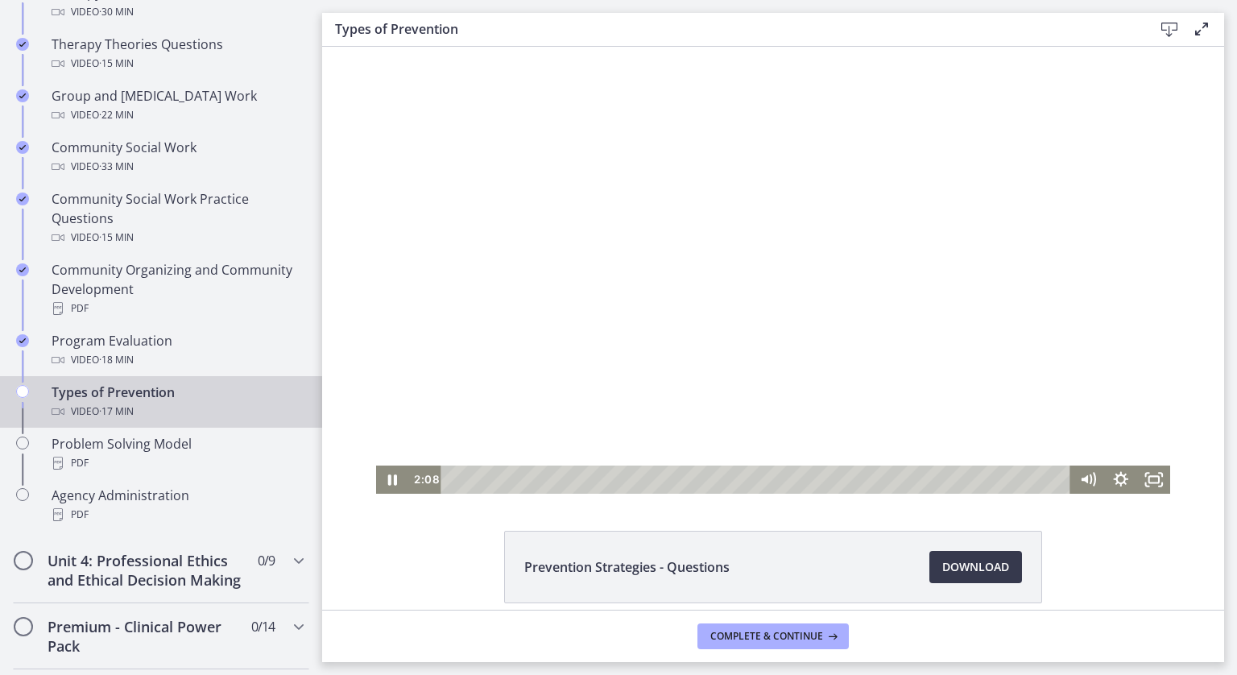
click at [408, 420] on div at bounding box center [773, 270] width 795 height 447
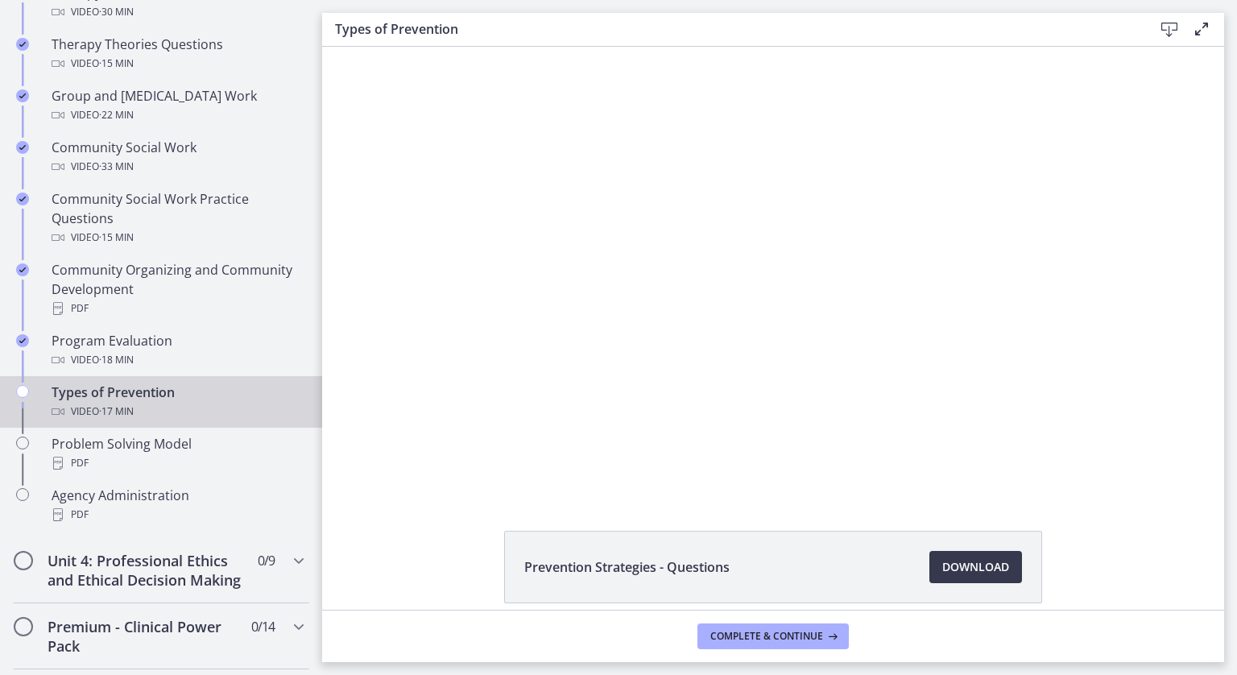
click at [408, 420] on div at bounding box center [773, 270] width 795 height 447
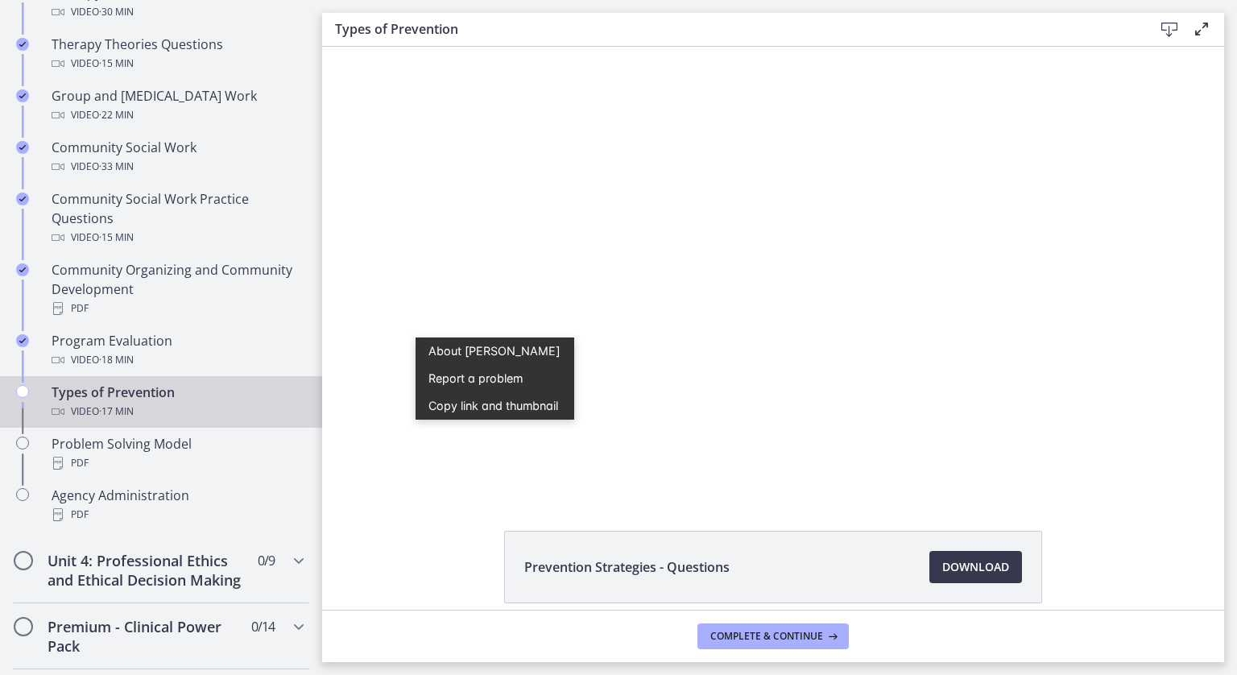
click at [471, 534] on div "Prevention Strategies - Questions Download Opens in a new window Types of Preve…" at bounding box center [773, 645] width 902 height 229
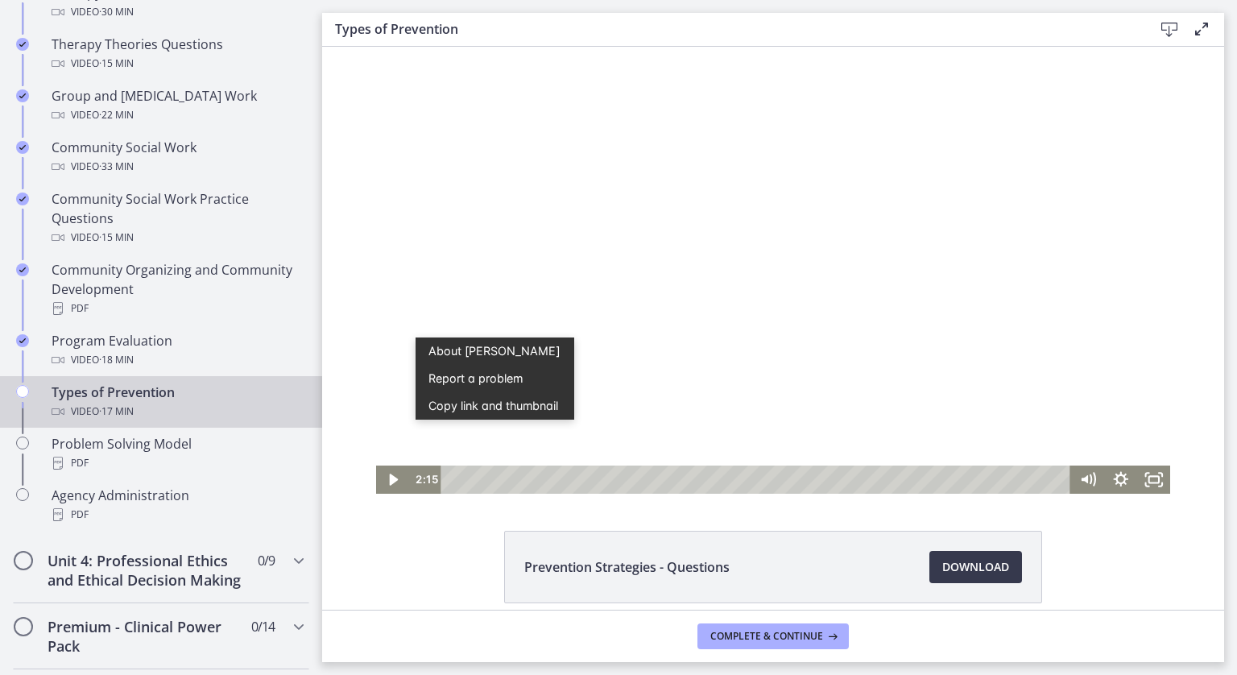
click at [786, 313] on div at bounding box center [773, 270] width 795 height 447
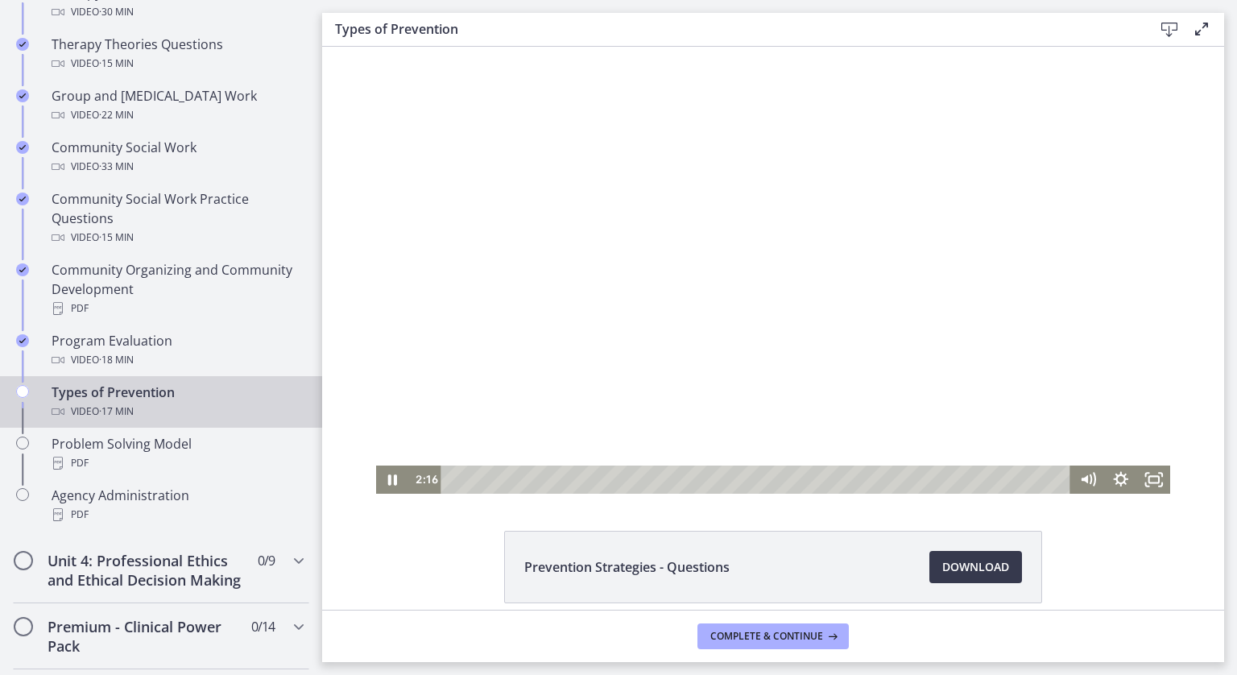
click at [705, 334] on div at bounding box center [773, 270] width 795 height 447
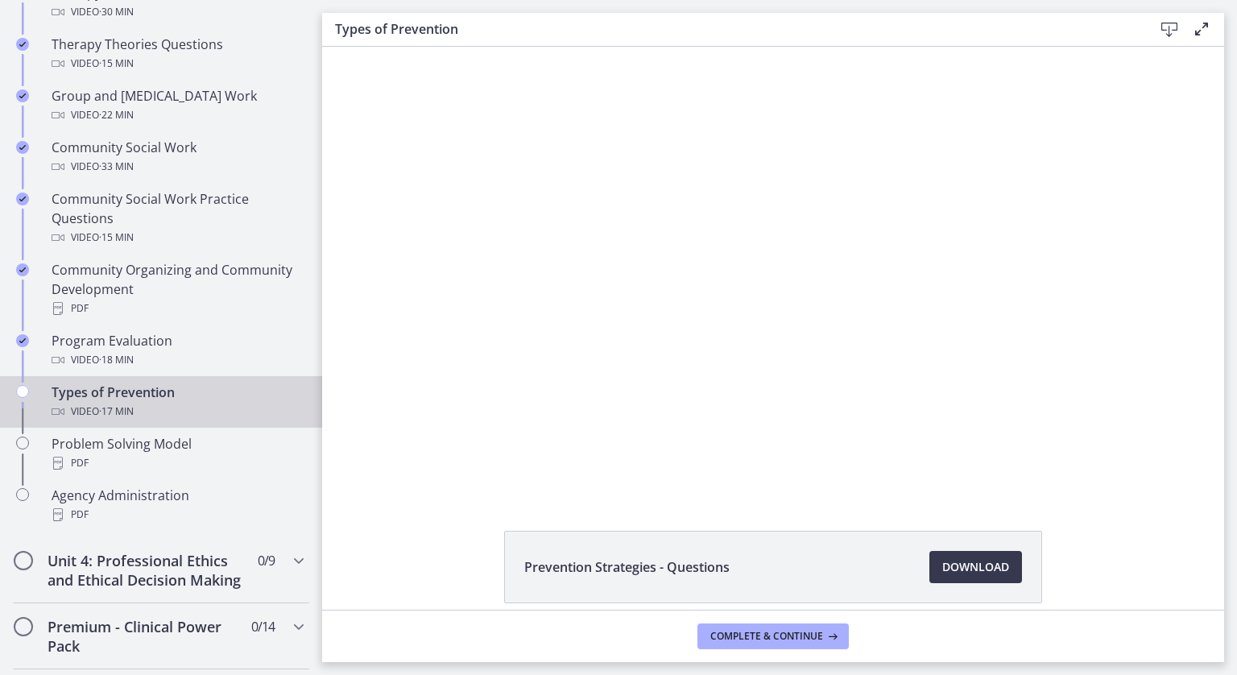
click at [705, 334] on div at bounding box center [773, 270] width 795 height 447
